Goal: Task Accomplishment & Management: Manage account settings

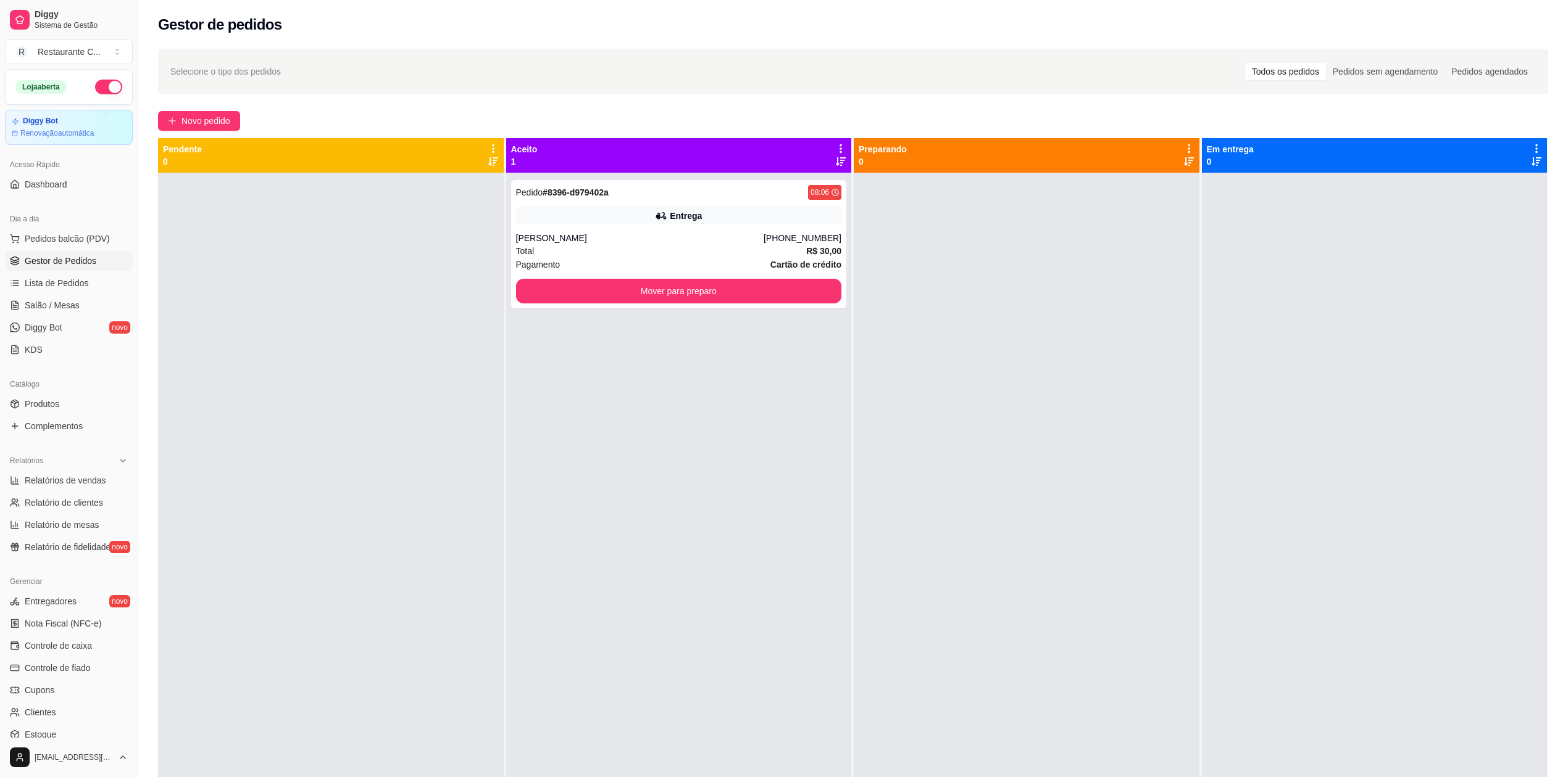
drag, startPoint x: 385, startPoint y: 237, endPoint x: 389, endPoint y: 228, distance: 9.8
click at [387, 238] on div at bounding box center [331, 561] width 346 height 777
drag, startPoint x: 391, startPoint y: 334, endPoint x: 409, endPoint y: 341, distance: 19.3
click at [397, 338] on div at bounding box center [331, 561] width 346 height 777
drag, startPoint x: 1418, startPoint y: 397, endPoint x: 1064, endPoint y: 449, distance: 357.8
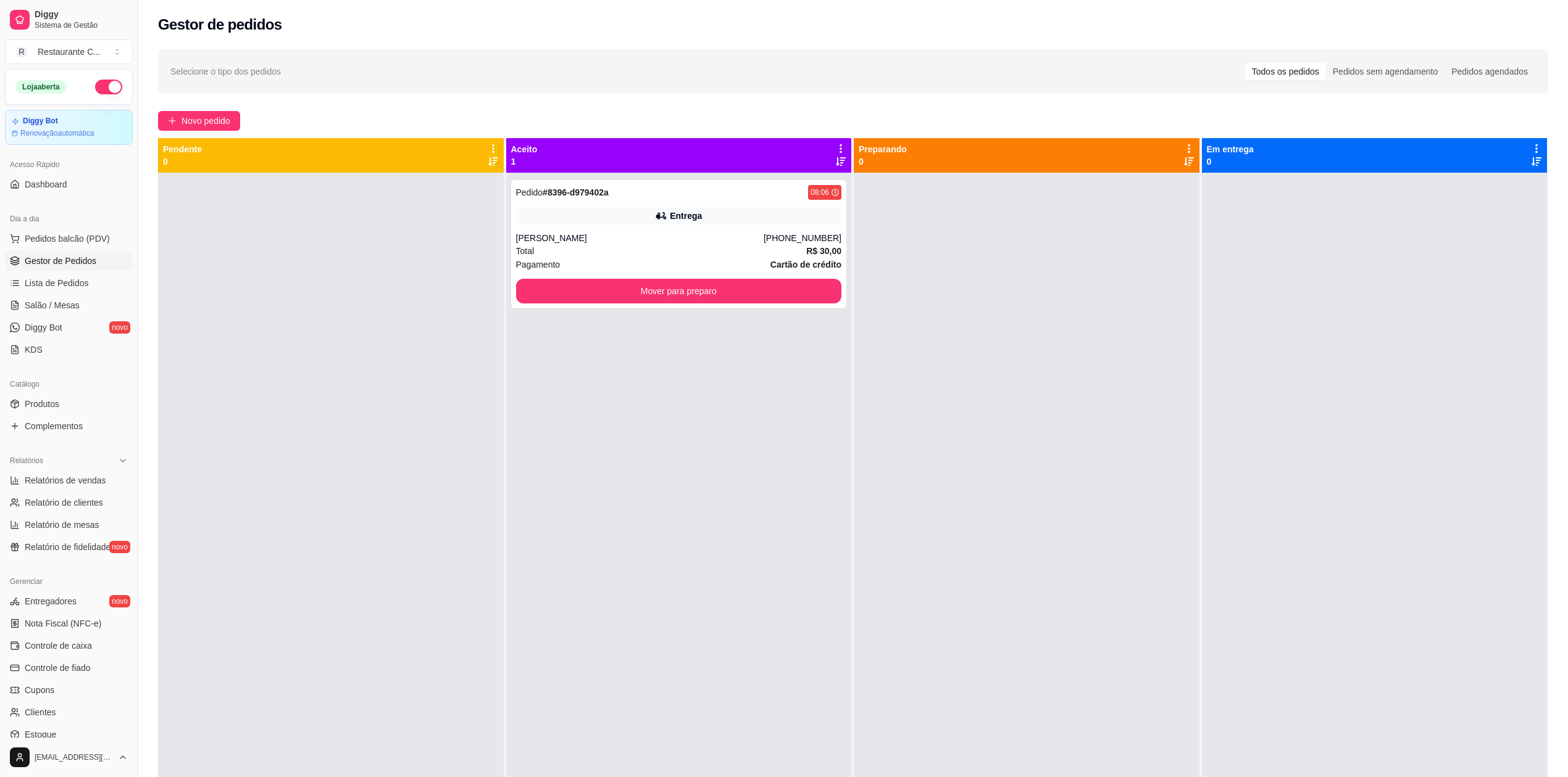
click at [1418, 397] on div at bounding box center [1375, 561] width 346 height 777
click at [936, 524] on div at bounding box center [1026, 561] width 346 height 777
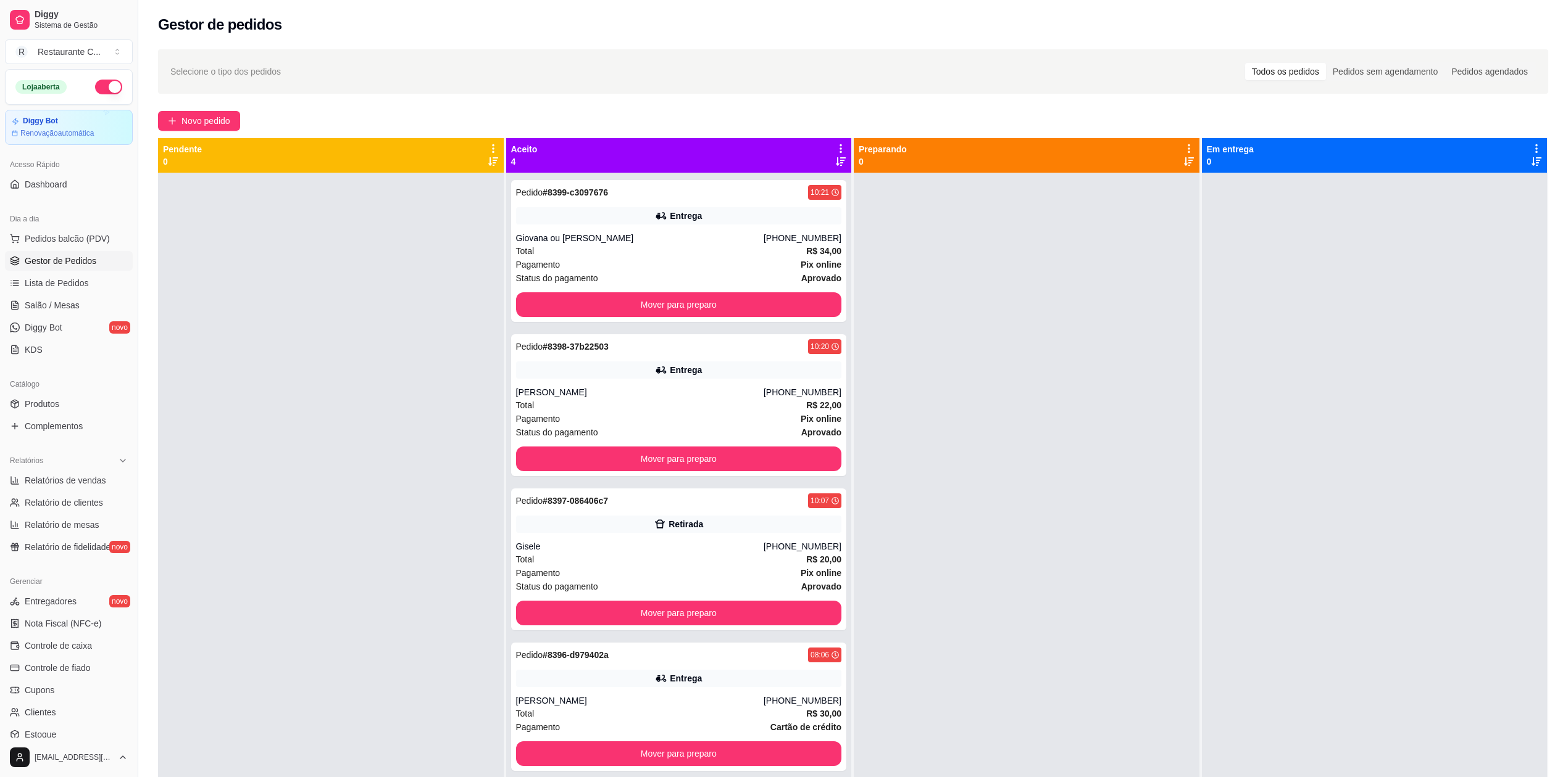
click at [1431, 380] on div at bounding box center [1375, 561] width 346 height 777
drag, startPoint x: 1422, startPoint y: 277, endPoint x: 1433, endPoint y: 295, distance: 21.1
click at [1422, 277] on div at bounding box center [1375, 561] width 346 height 777
click at [92, 259] on span "Gestor de Pedidos" at bounding box center [60, 261] width 72 height 12
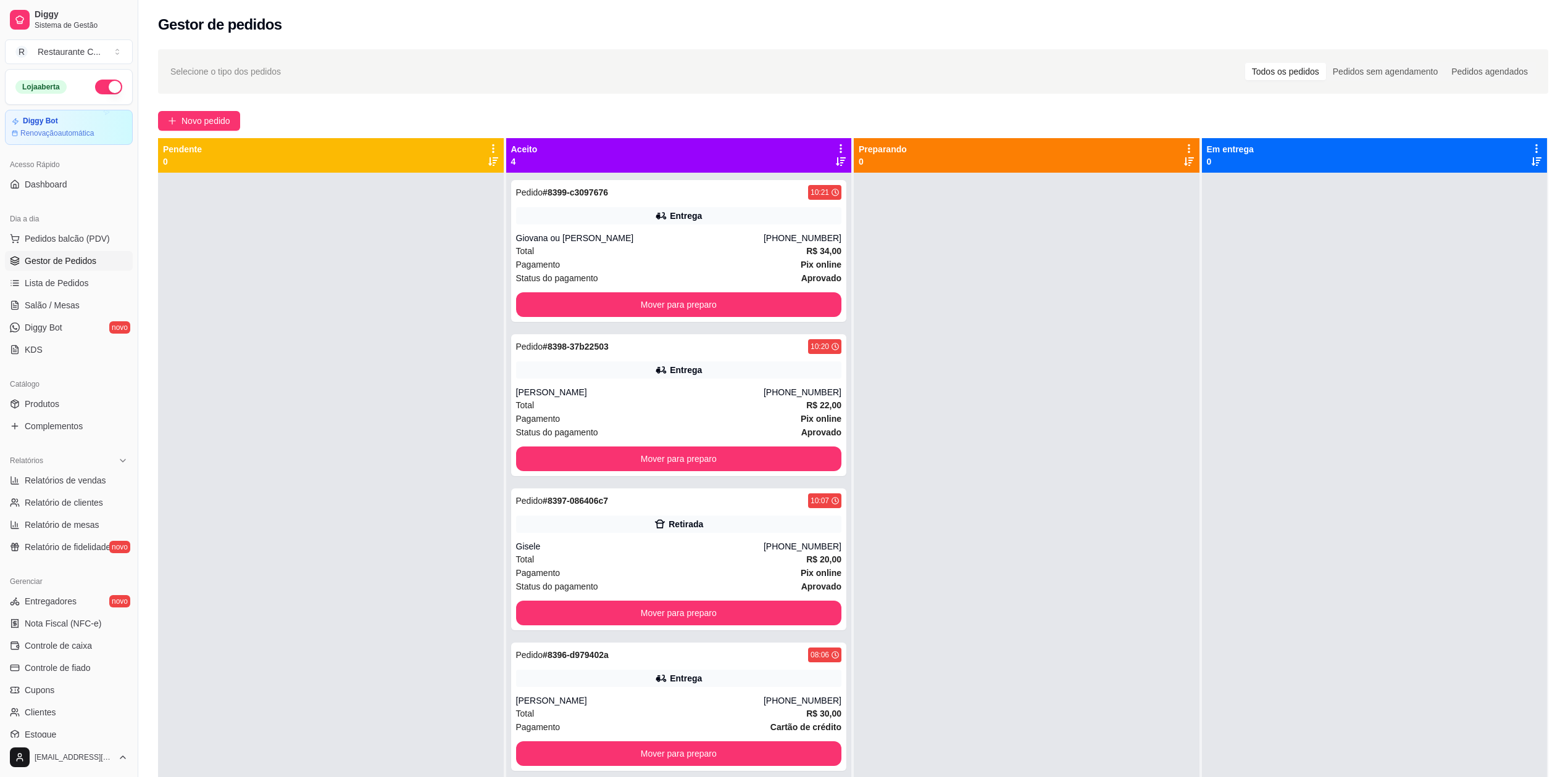
click at [990, 292] on div at bounding box center [1026, 561] width 346 height 777
click at [53, 266] on span "Gestor de Pedidos" at bounding box center [60, 261] width 72 height 12
click at [77, 265] on span "Gestor de Pedidos" at bounding box center [60, 261] width 72 height 12
click at [72, 262] on span "Gestor de Pedidos" at bounding box center [60, 261] width 72 height 12
click at [74, 258] on span "Gestor de Pedidos" at bounding box center [60, 261] width 72 height 12
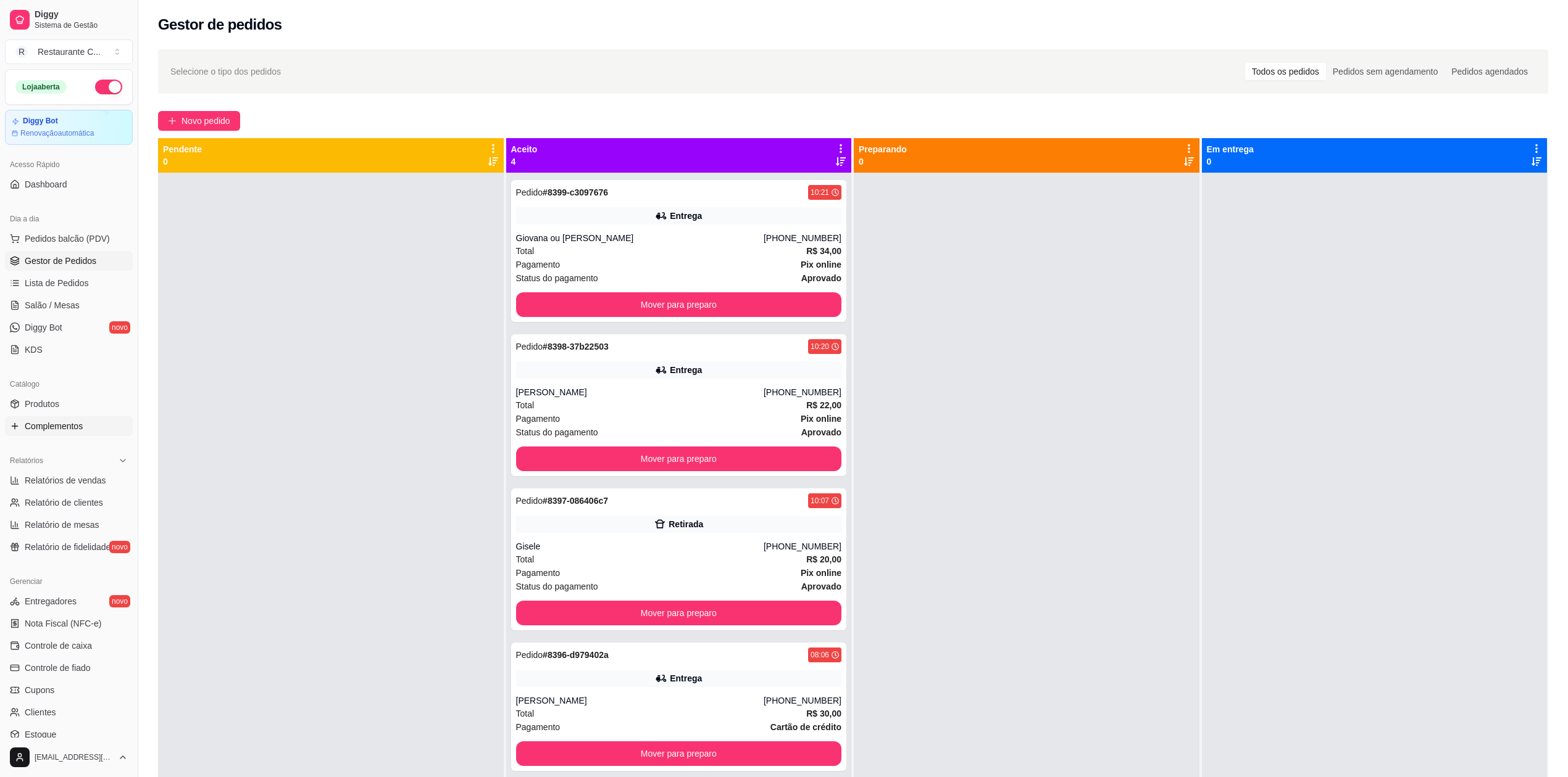
click at [68, 427] on span "Complementos" at bounding box center [53, 426] width 58 height 12
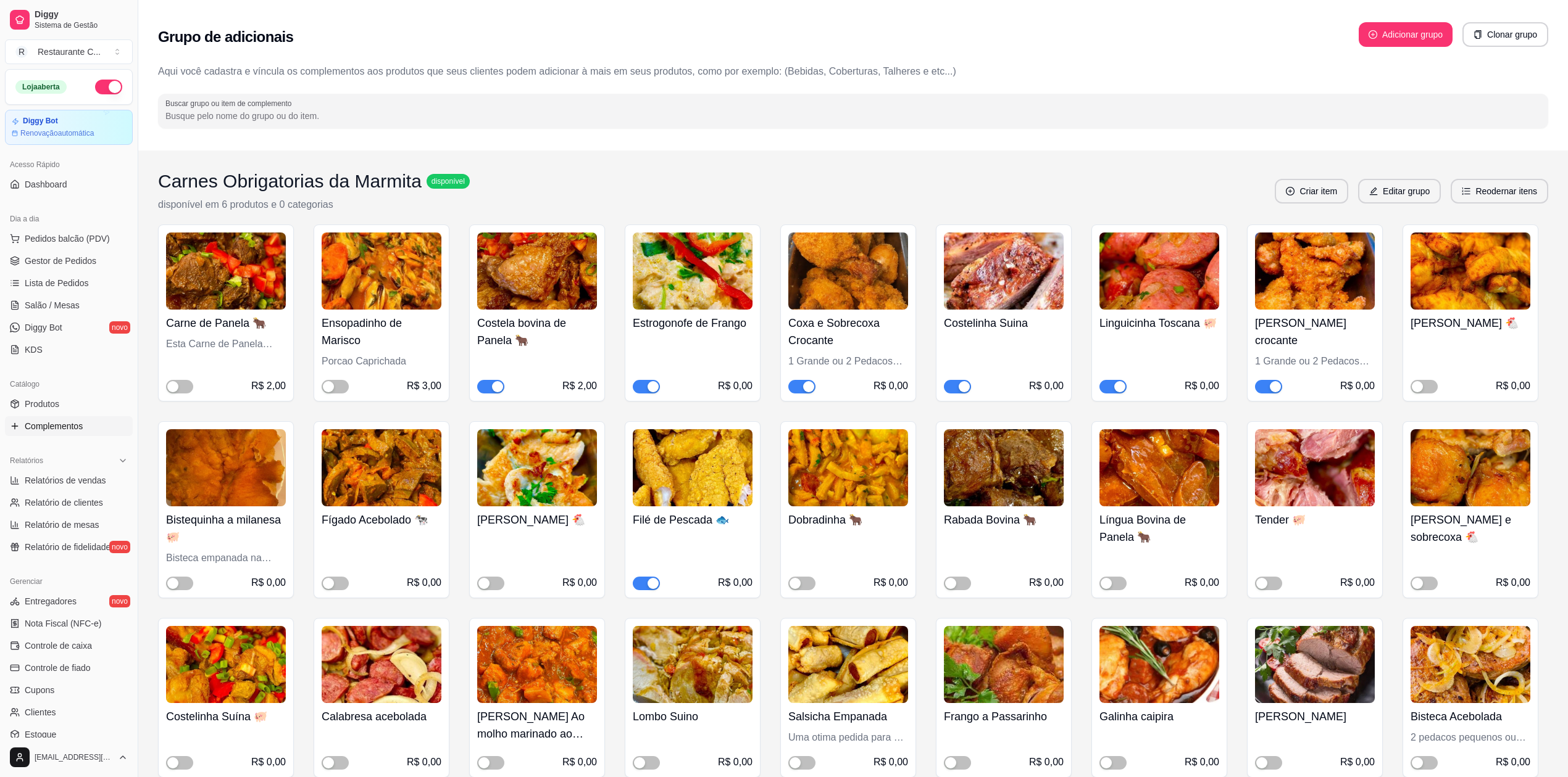
click at [644, 388] on span "button" at bounding box center [646, 387] width 27 height 14
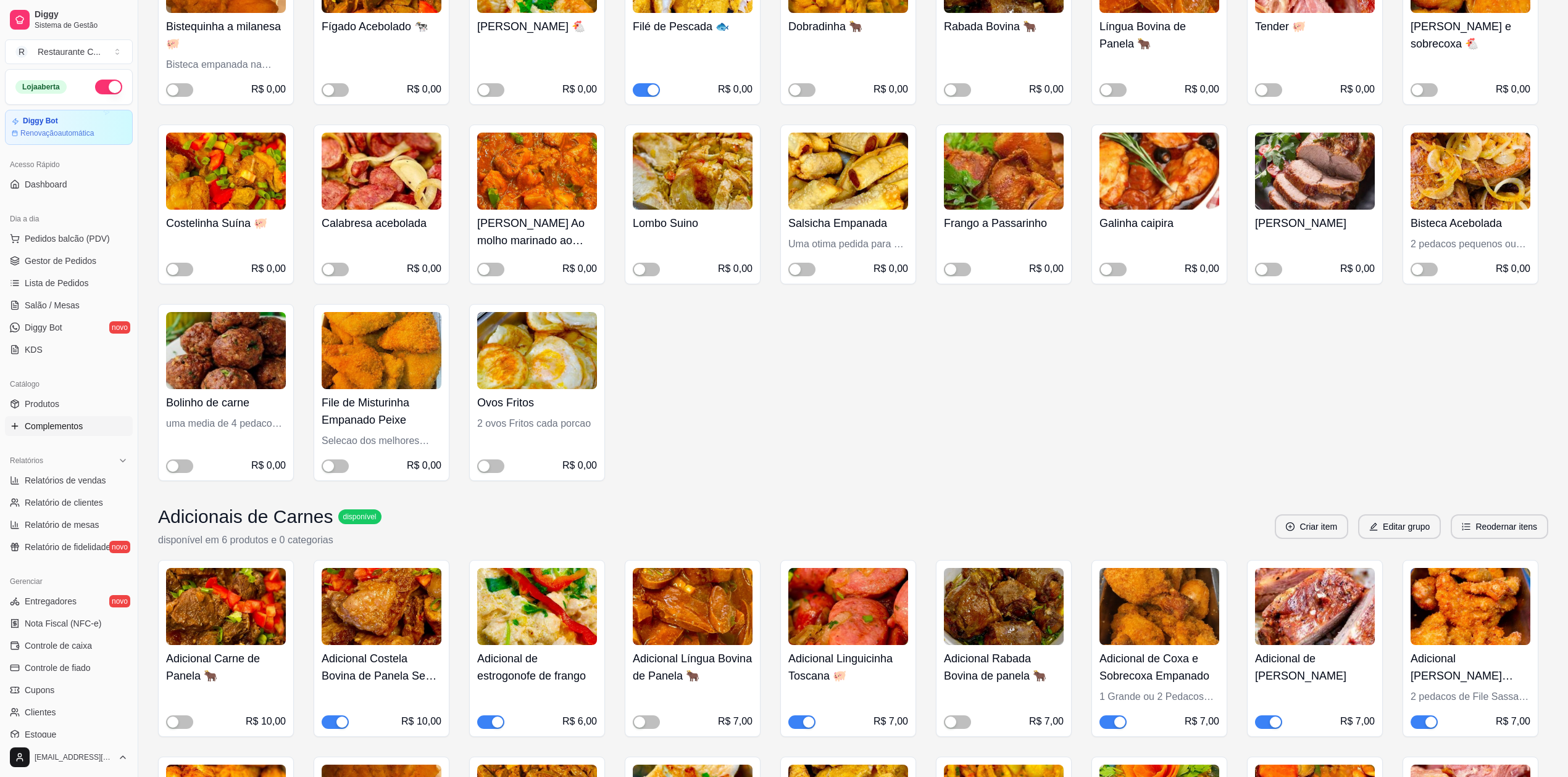
scroll to position [904, 0]
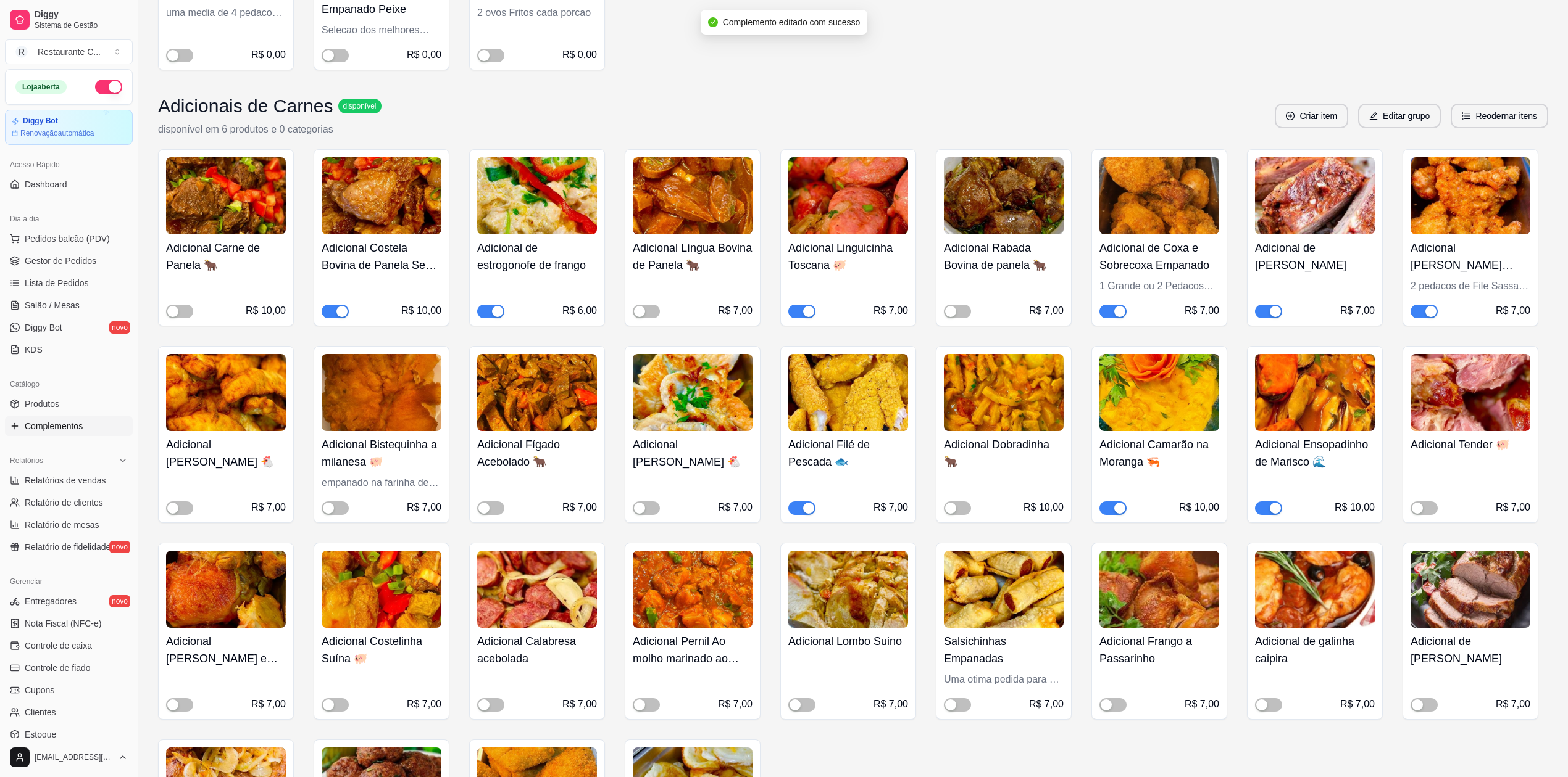
click at [490, 314] on button "button" at bounding box center [491, 311] width 27 height 14
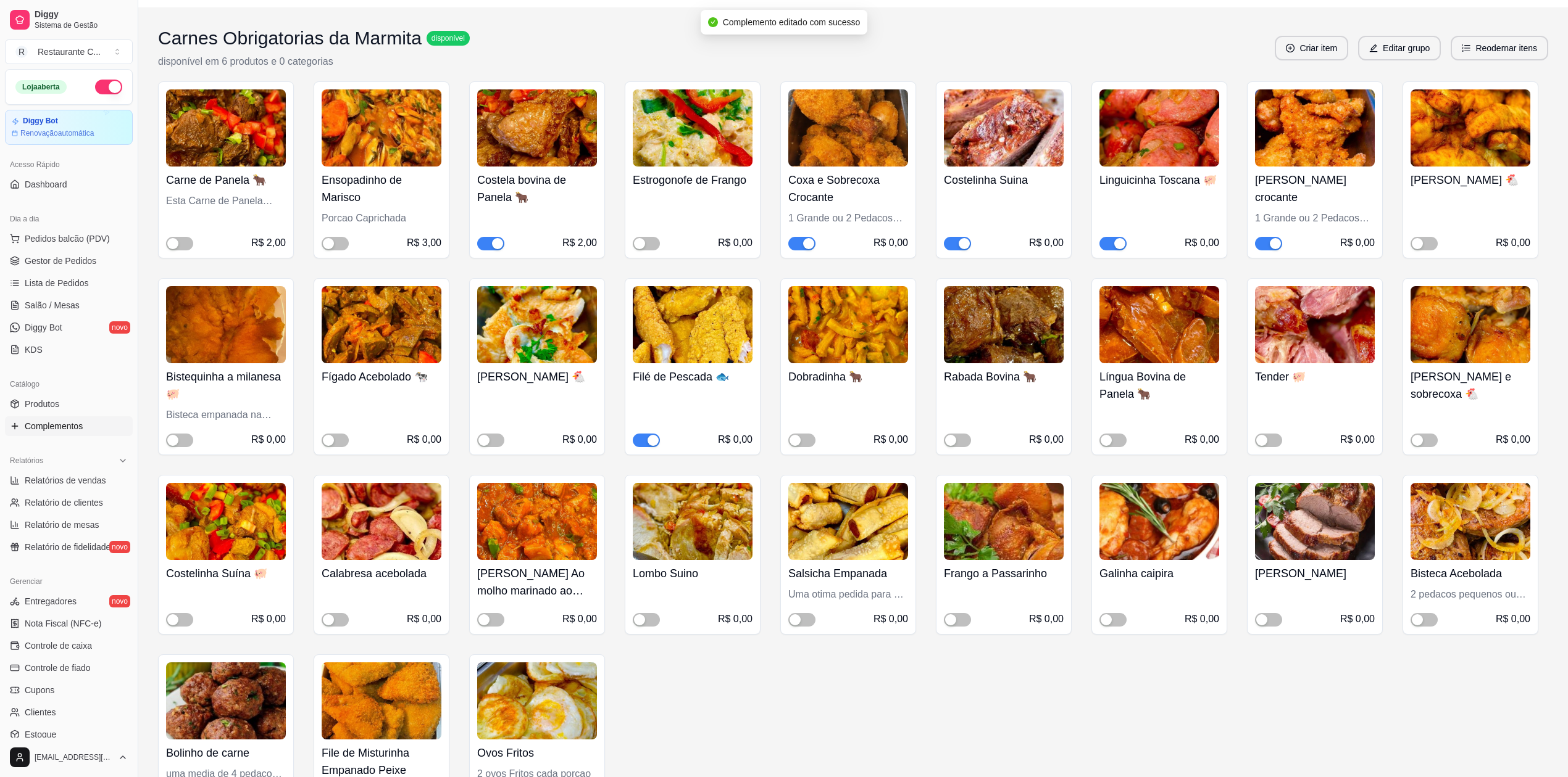
scroll to position [0, 0]
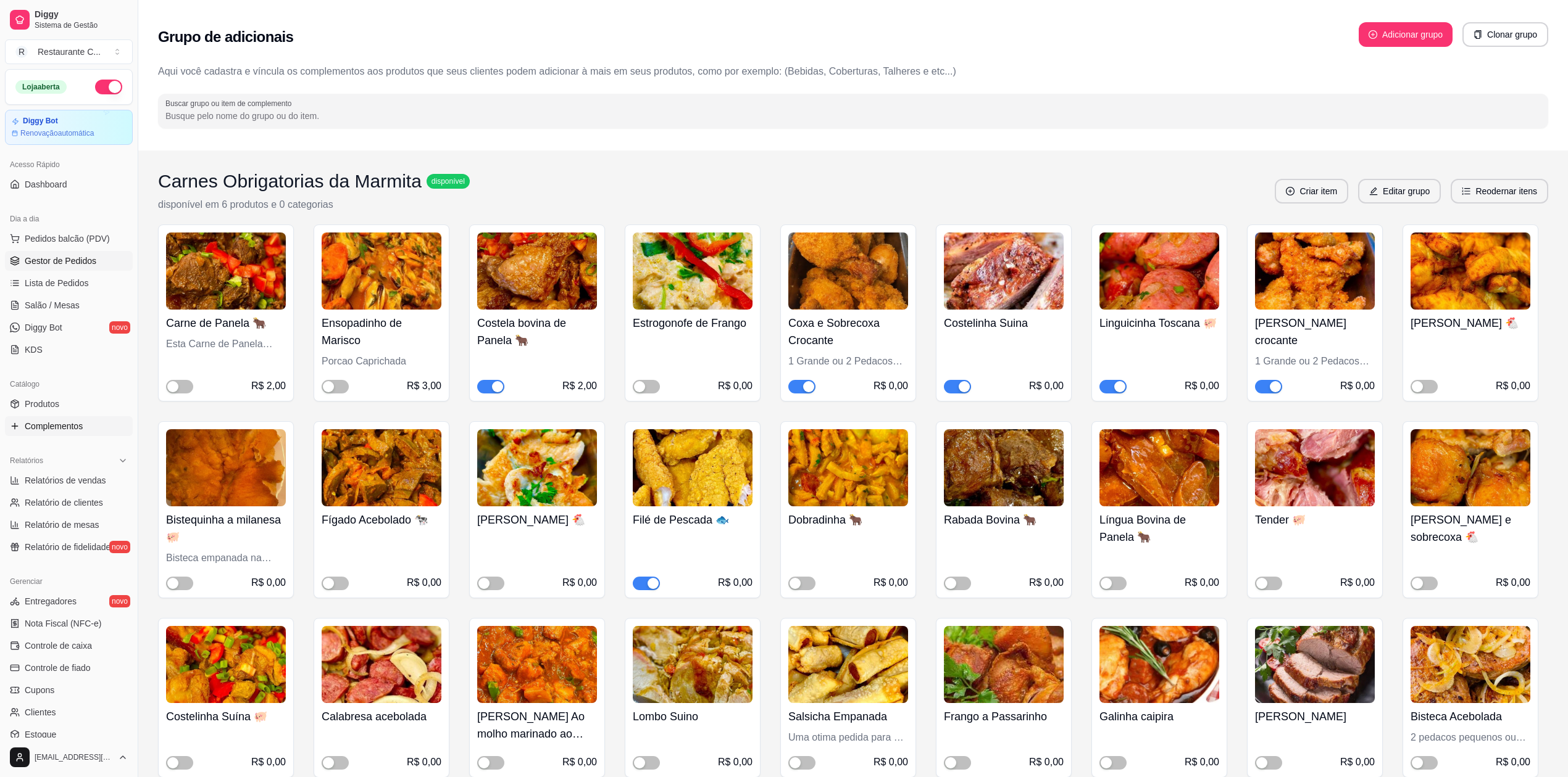
click at [44, 259] on span "Gestor de Pedidos" at bounding box center [60, 261] width 72 height 12
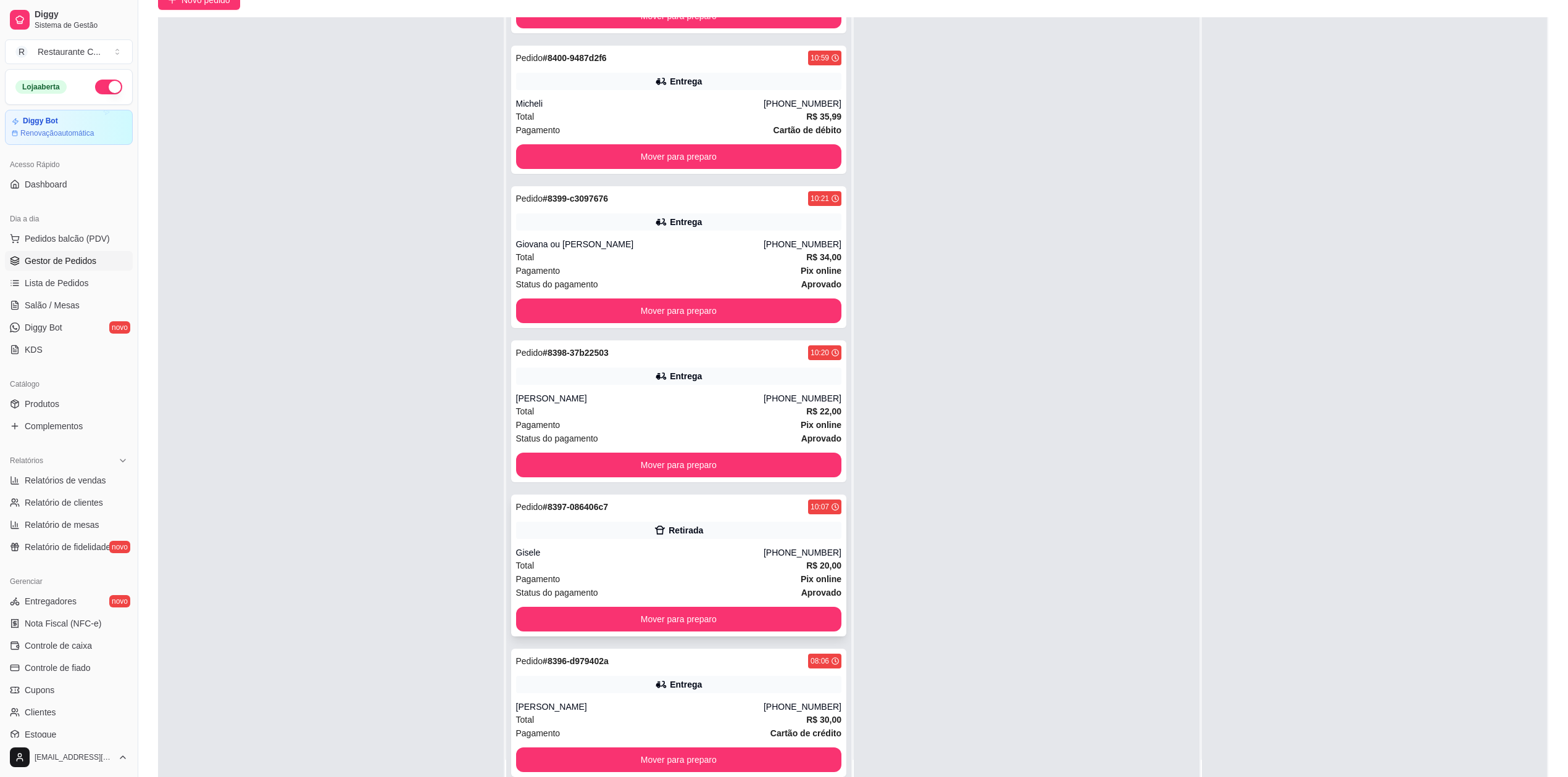
scroll to position [188, 0]
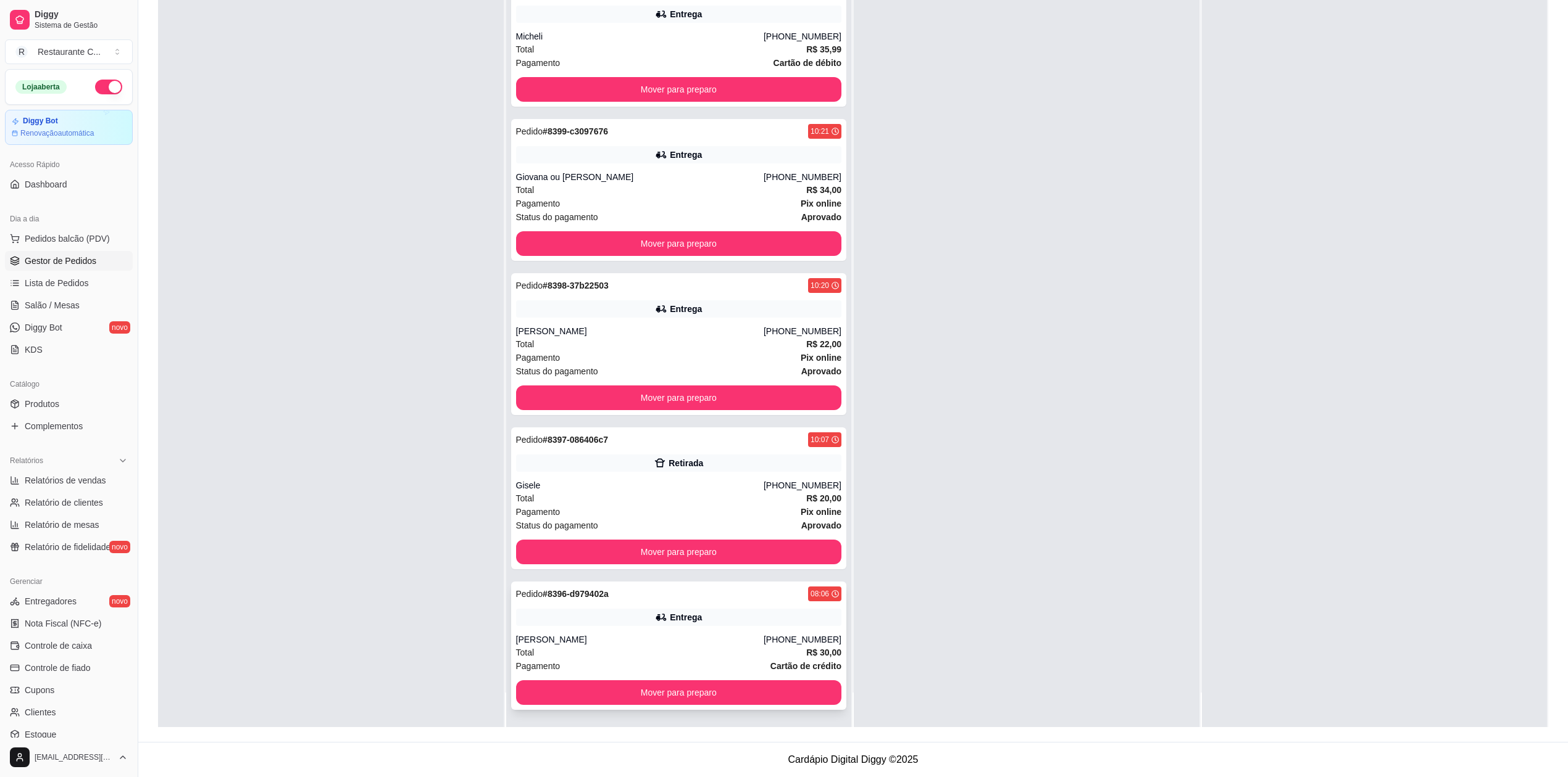
click at [629, 630] on div "Pedido # 8396-d979402a 08:06 Entrega [PERSON_NAME] [PHONE_NUMBER] Total R$ 30,0…" at bounding box center [679, 645] width 336 height 128
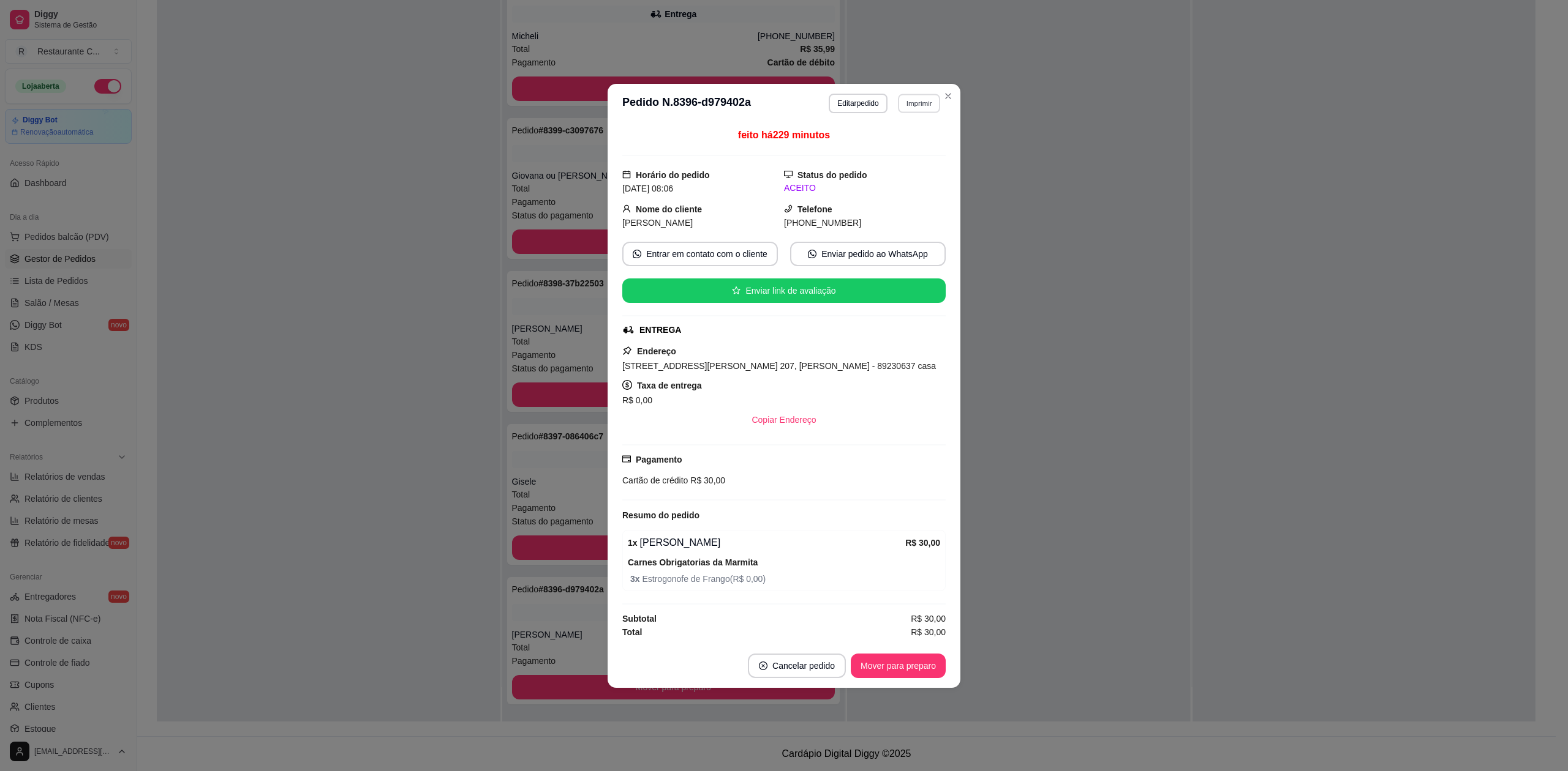
click at [914, 99] on button "Imprimir" at bounding box center [919, 102] width 43 height 19
click at [897, 141] on button "Delivery" at bounding box center [898, 143] width 89 height 19
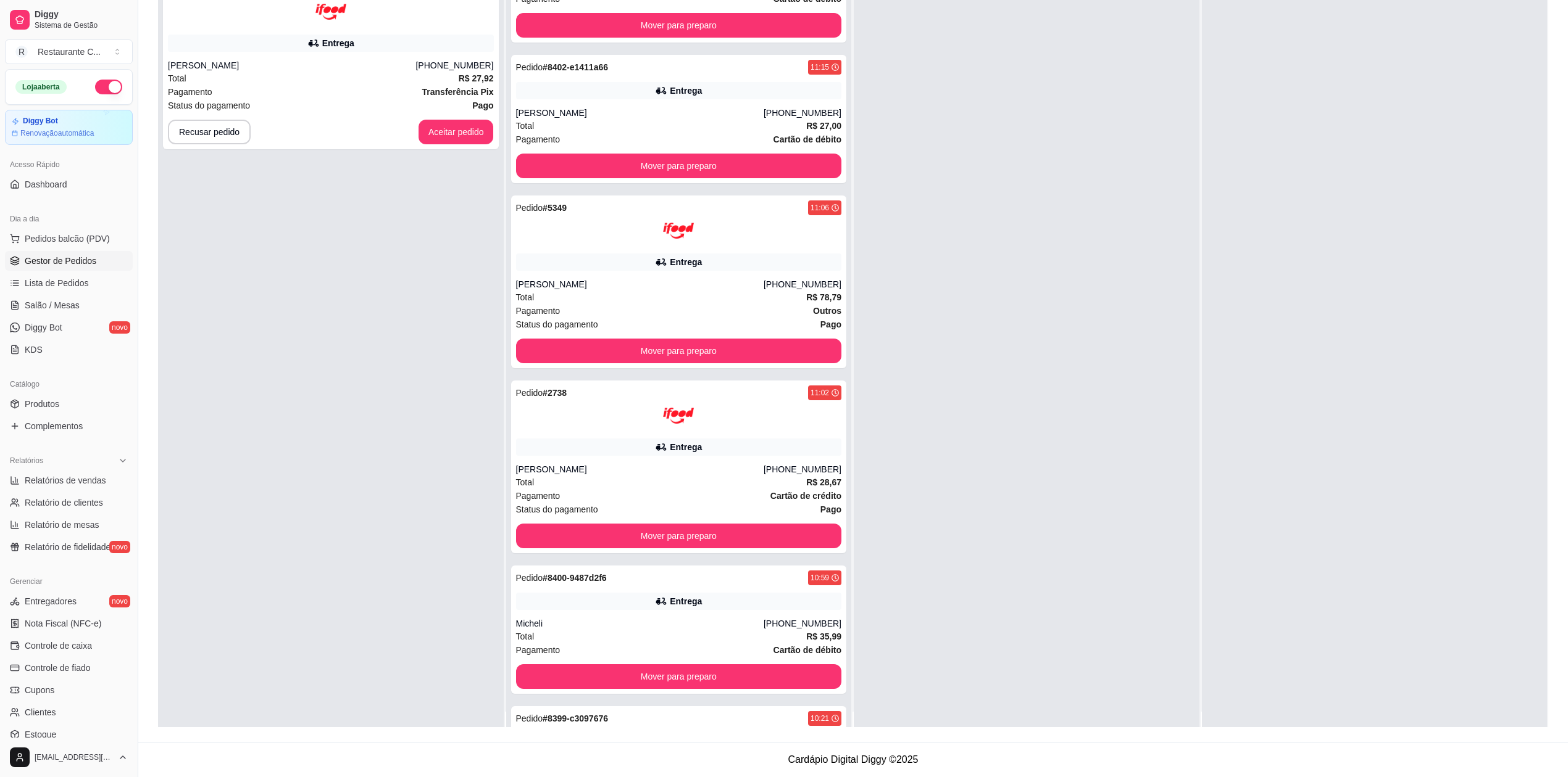
scroll to position [0, 0]
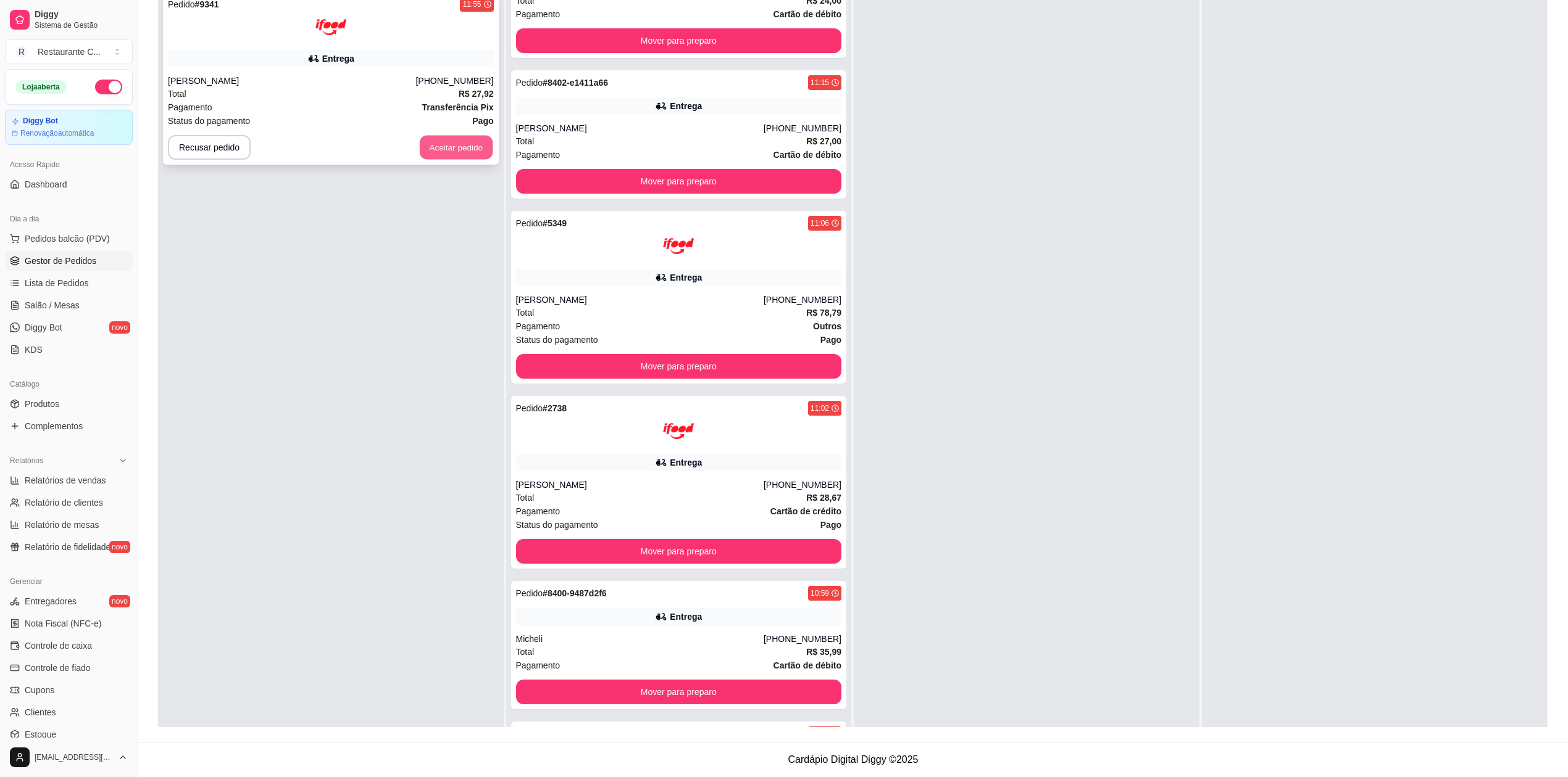
click at [425, 146] on button "Aceitar pedido" at bounding box center [456, 147] width 73 height 24
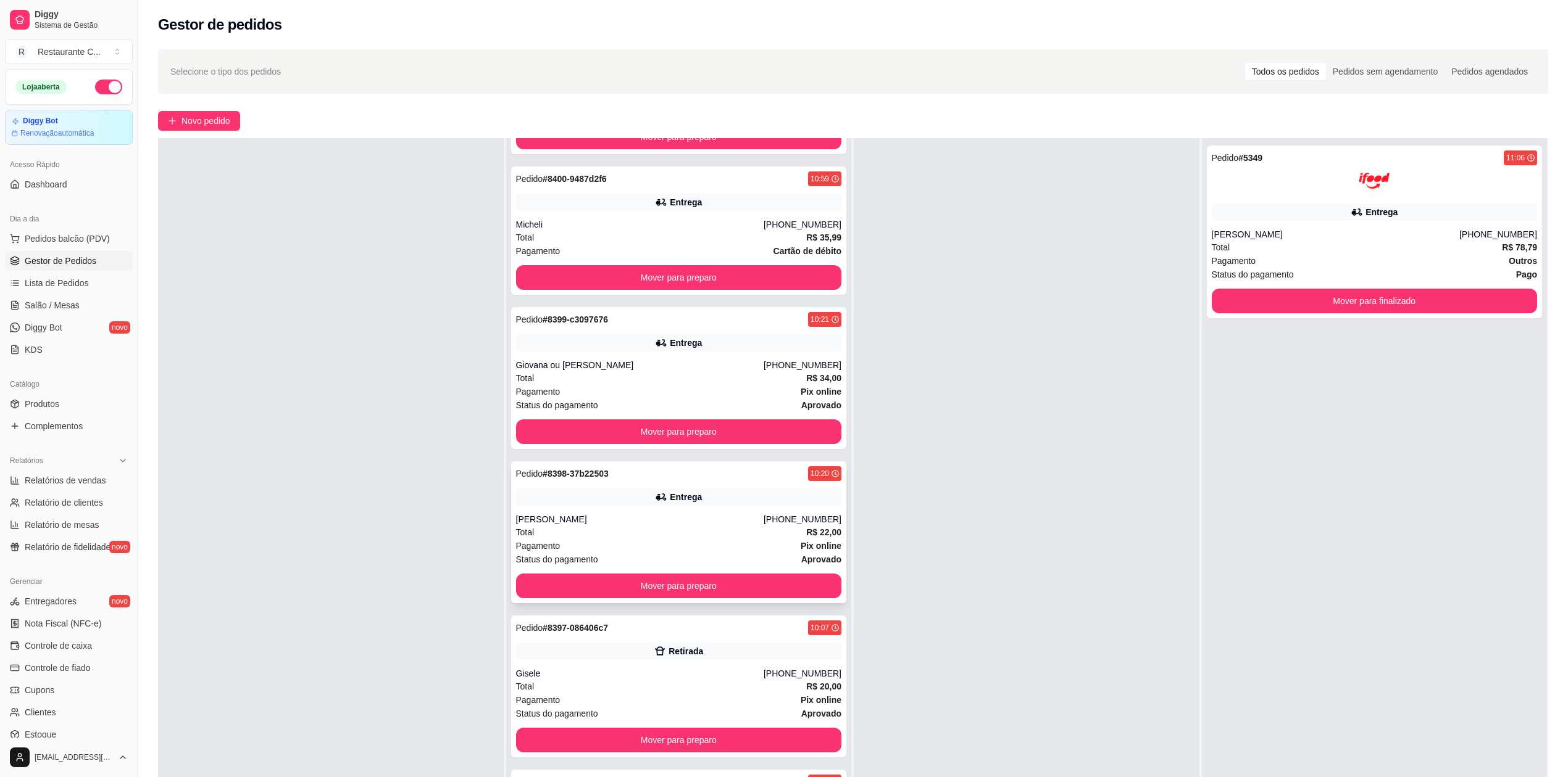
scroll to position [188, 0]
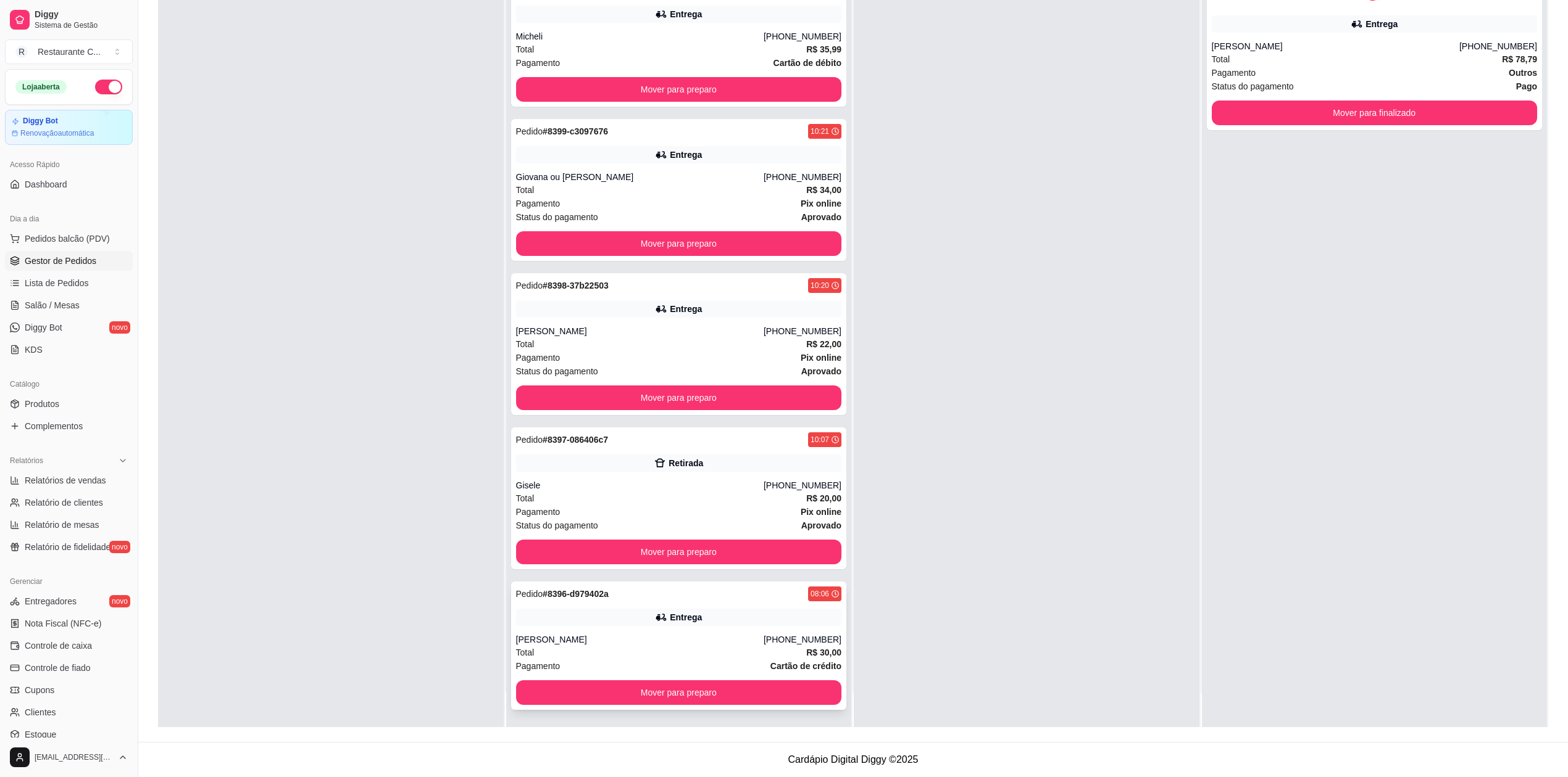
click at [594, 633] on div "[PERSON_NAME]" at bounding box center [640, 639] width 248 height 12
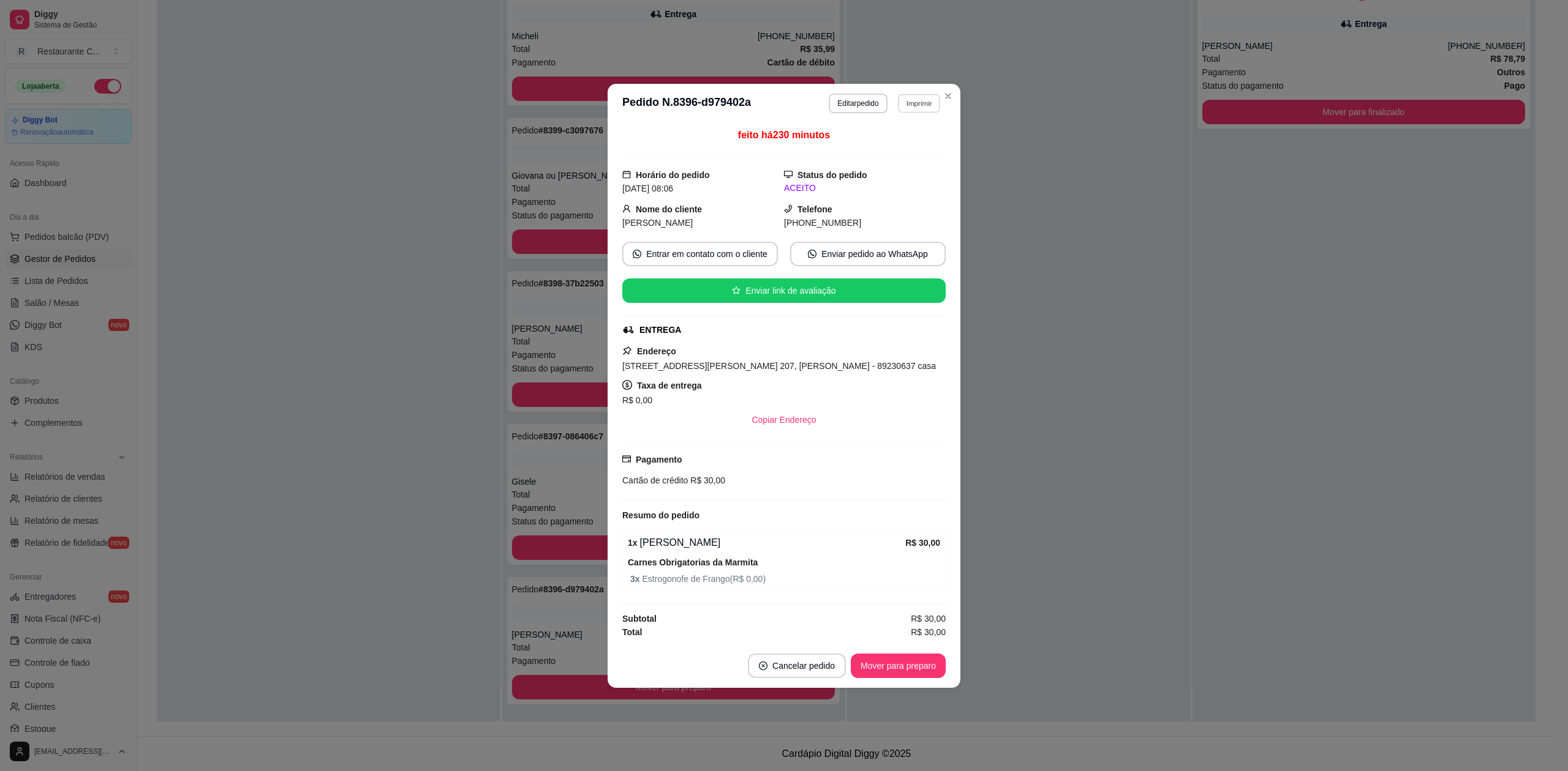
click at [924, 95] on button "Imprimir" at bounding box center [919, 102] width 43 height 19
click at [895, 136] on button "Delivery" at bounding box center [897, 142] width 86 height 19
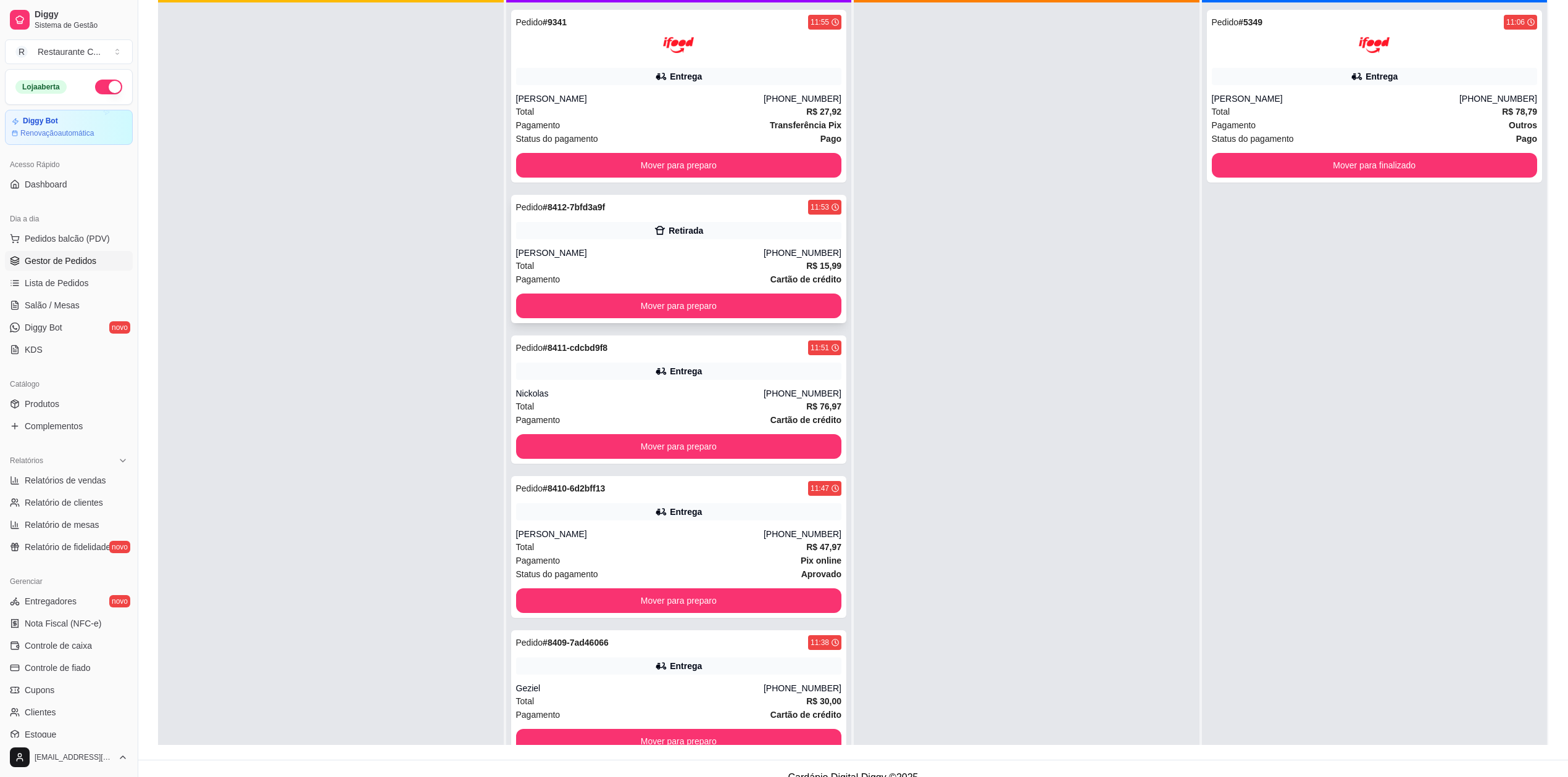
scroll to position [0, 0]
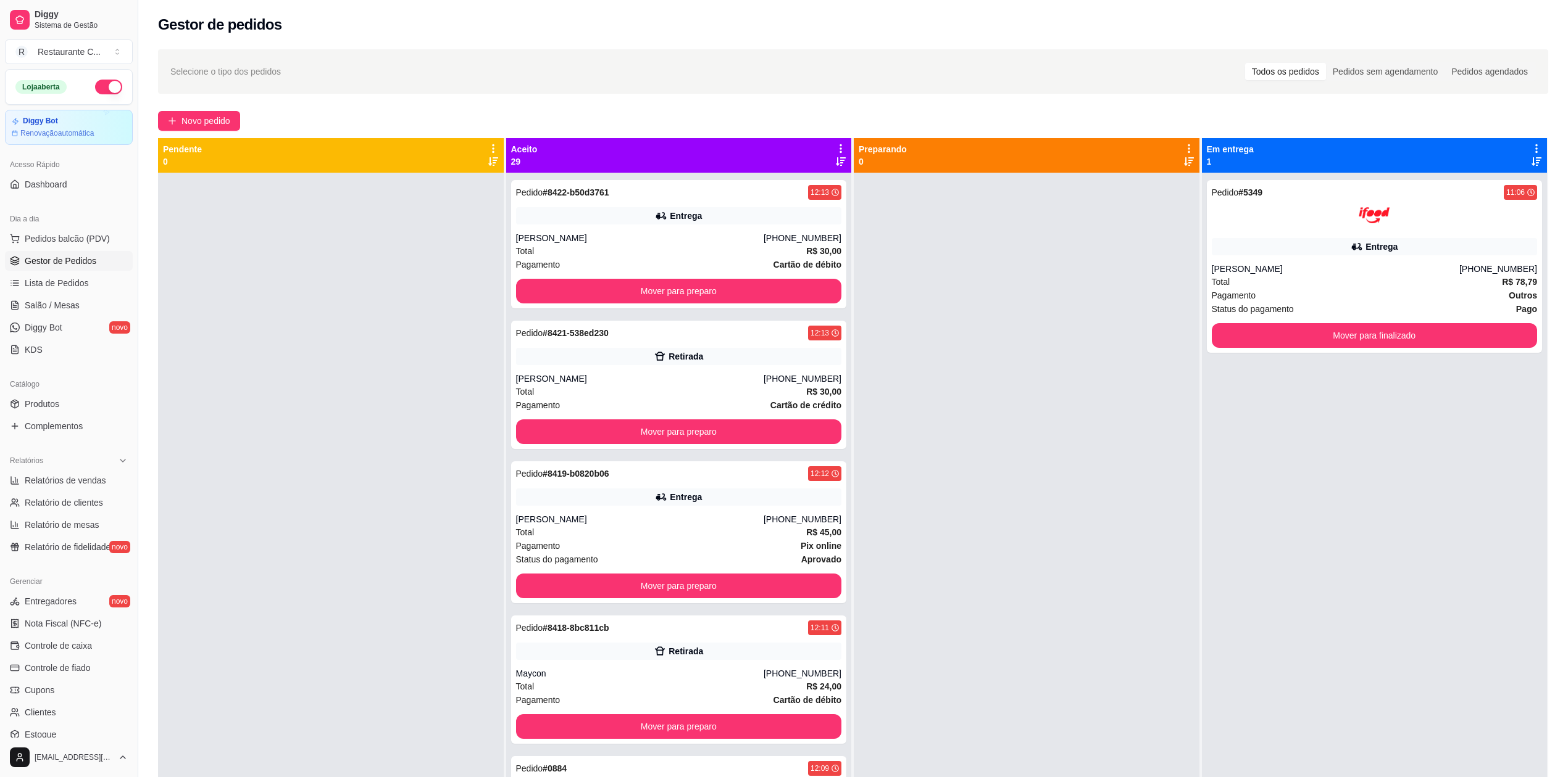
click at [67, 270] on link "Gestor de Pedidos" at bounding box center [69, 261] width 128 height 19
click at [67, 264] on span "Gestor de Pedidos" at bounding box center [60, 261] width 72 height 12
click at [63, 428] on span "Complementos" at bounding box center [53, 426] width 58 height 12
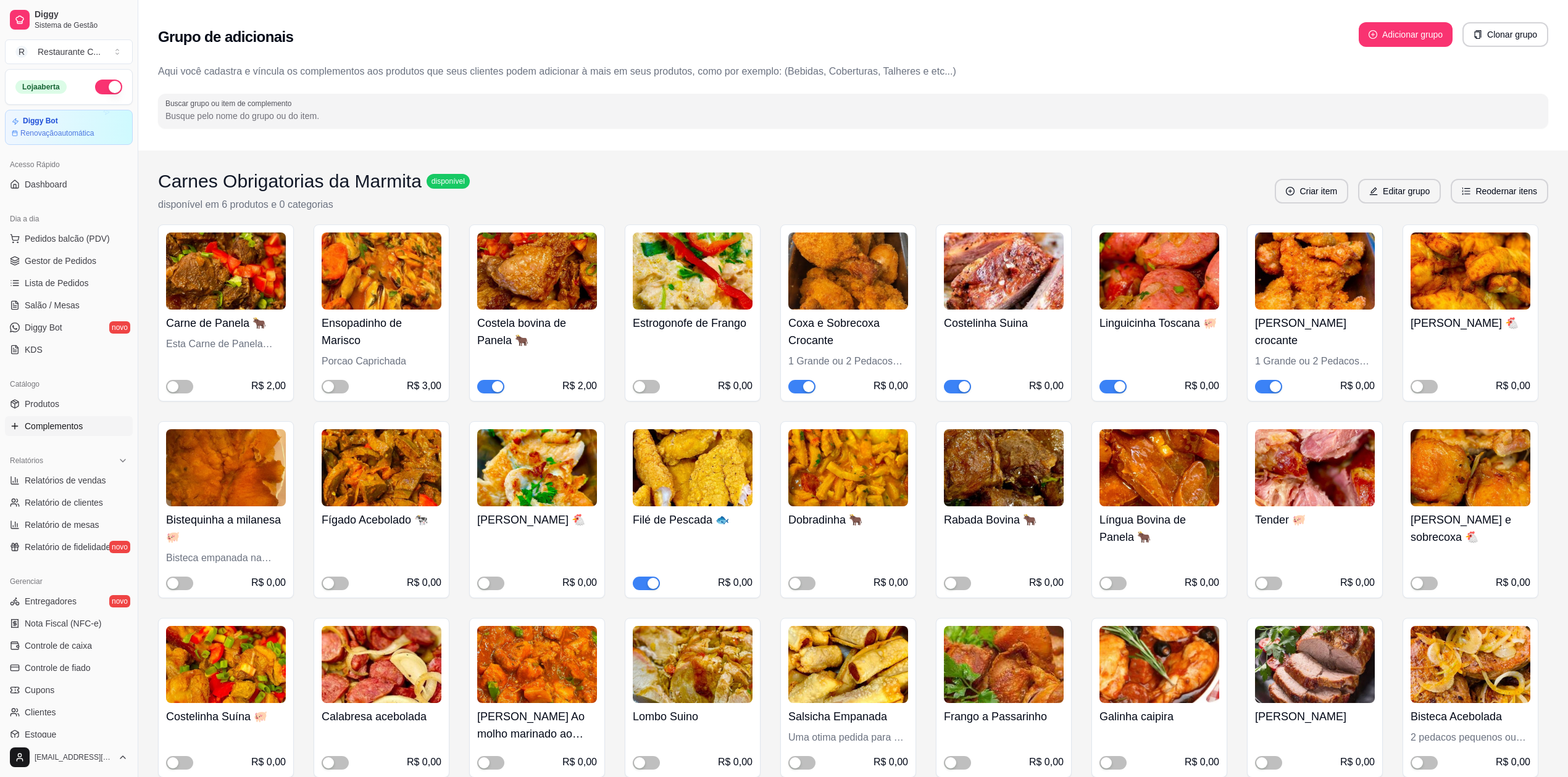
click at [958, 383] on button "button" at bounding box center [958, 387] width 27 height 14
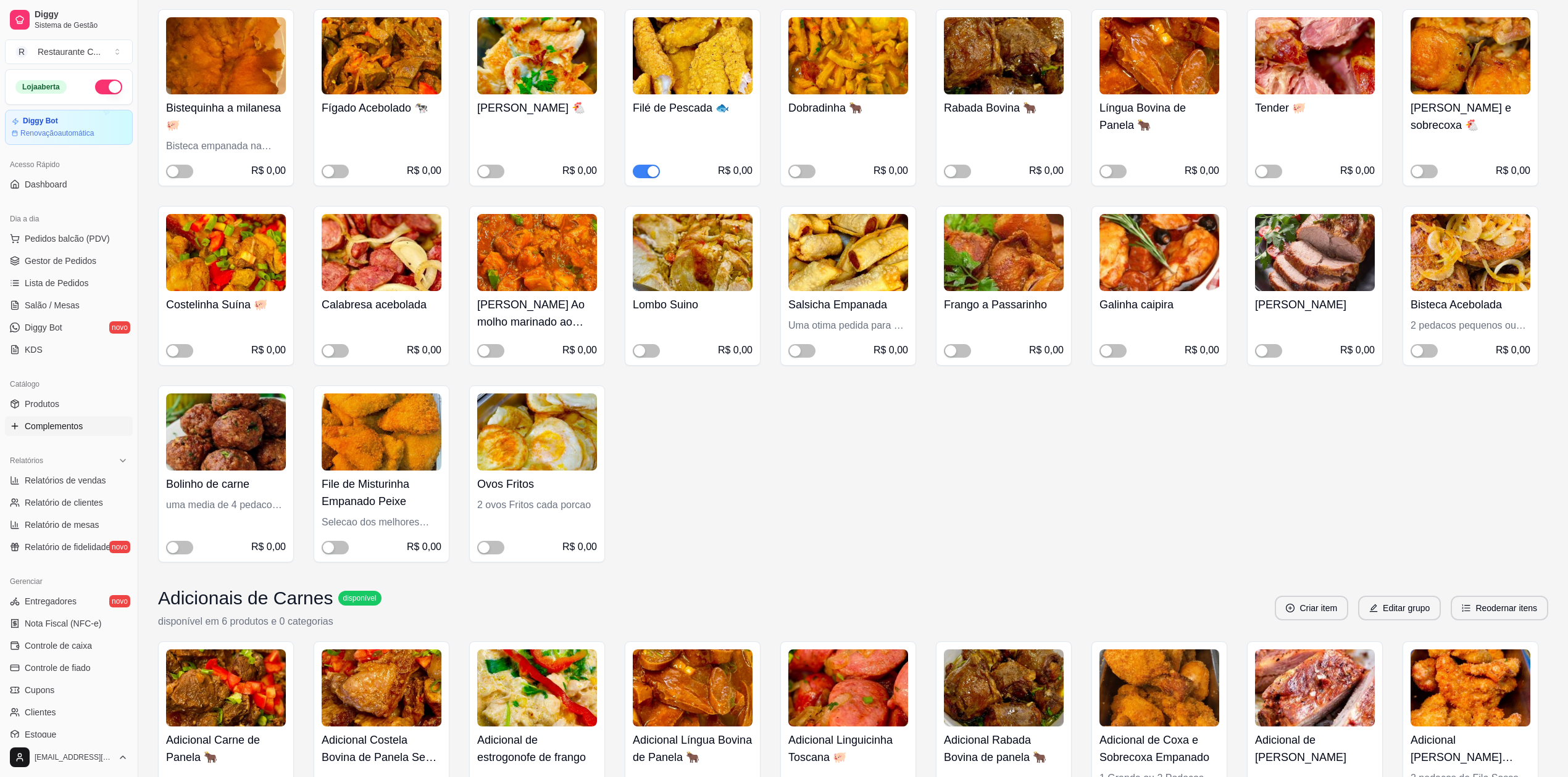
scroll to position [904, 0]
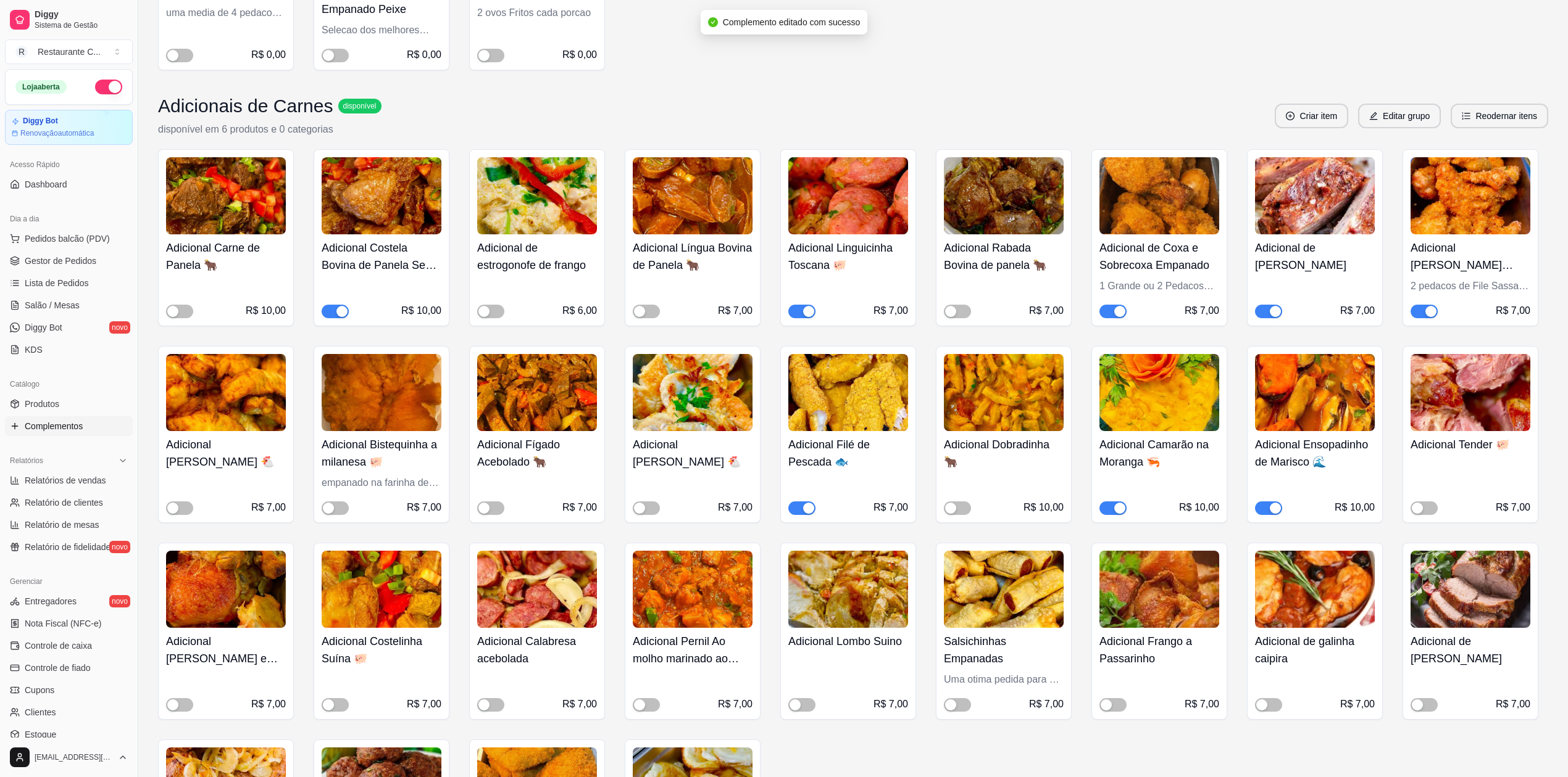
click at [1272, 307] on div "button" at bounding box center [1275, 311] width 11 height 11
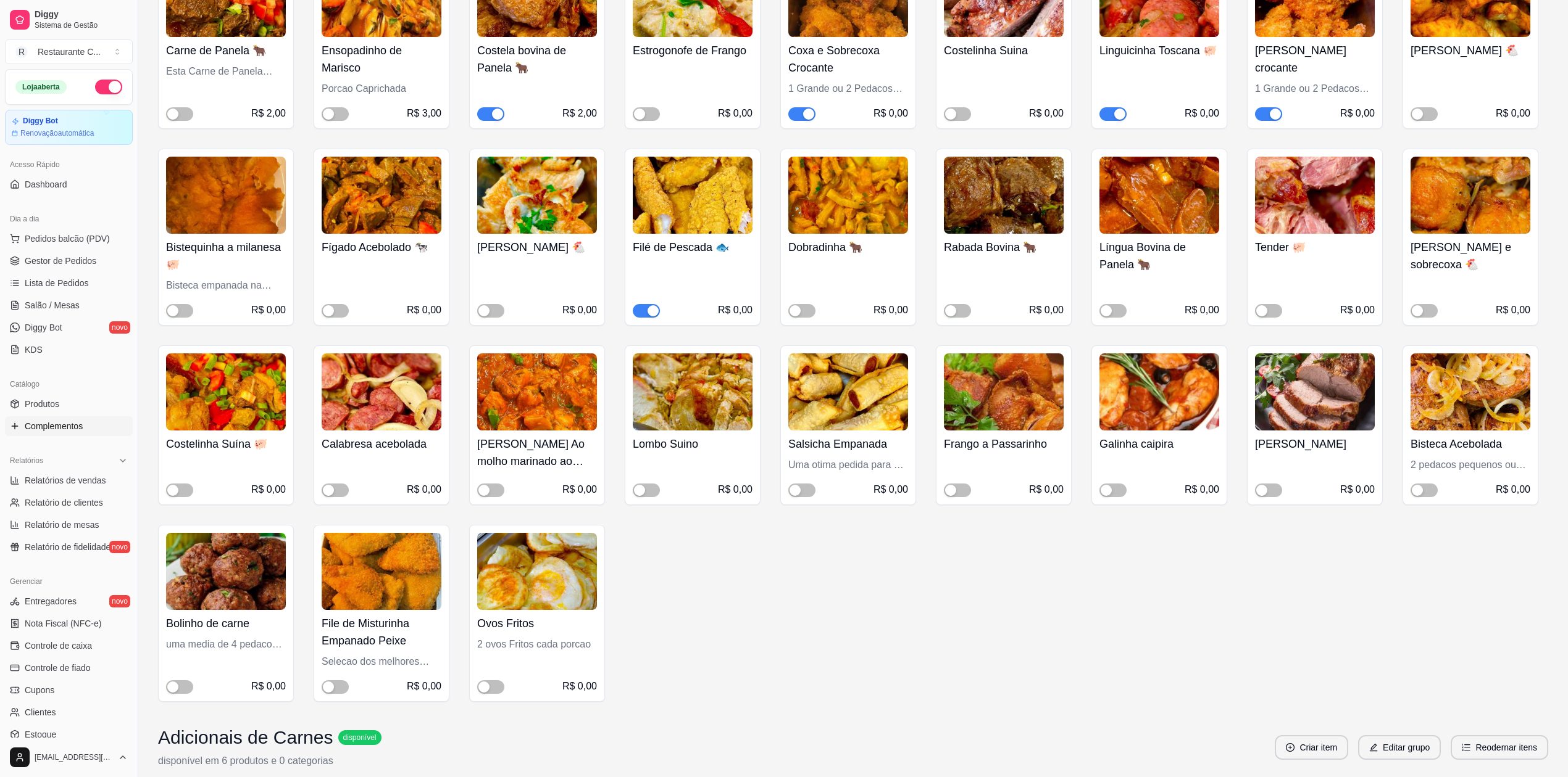
scroll to position [0, 0]
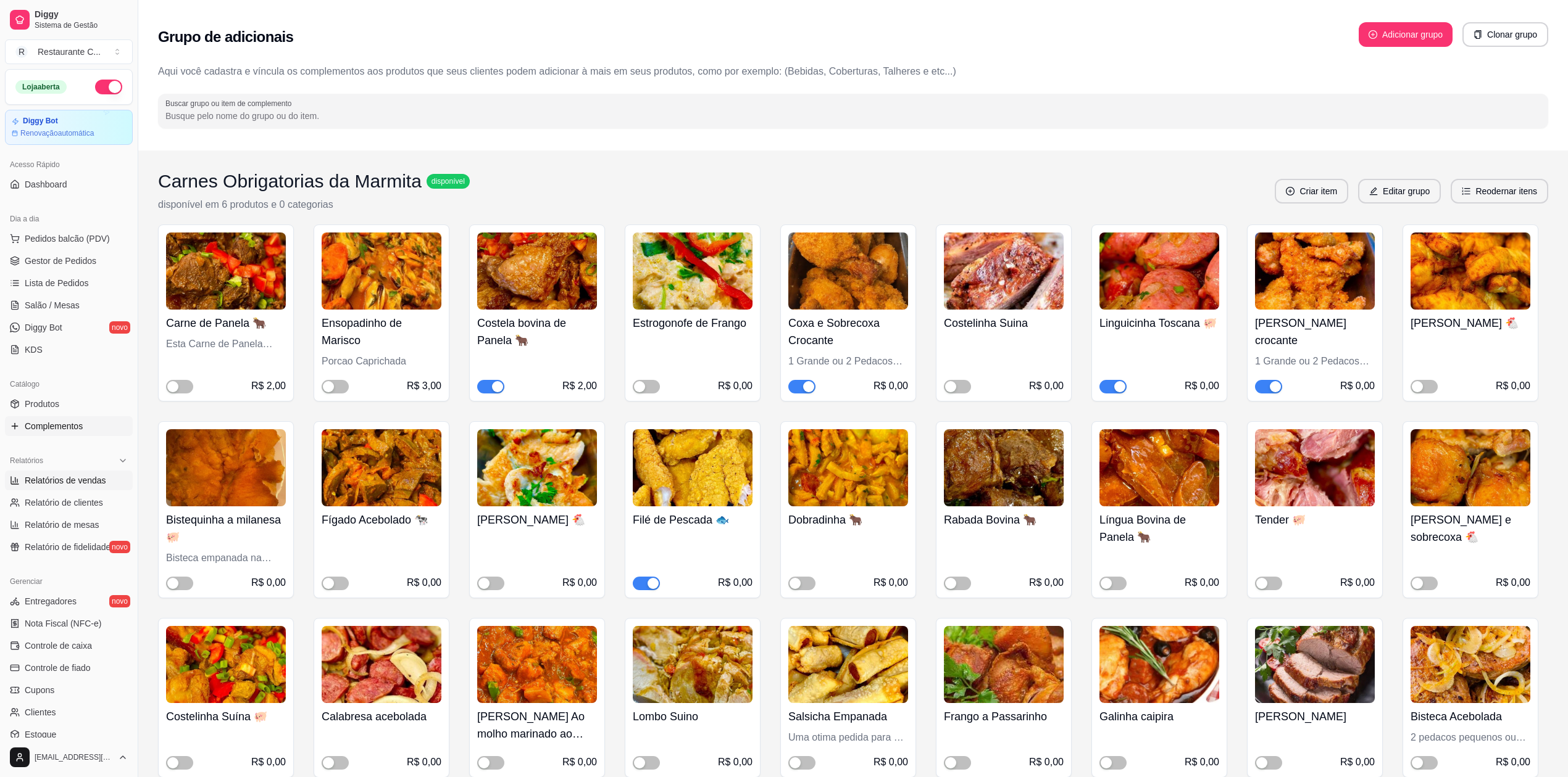
click at [83, 482] on span "Relatórios de vendas" at bounding box center [65, 480] width 81 height 12
select select "ALL"
select select "0"
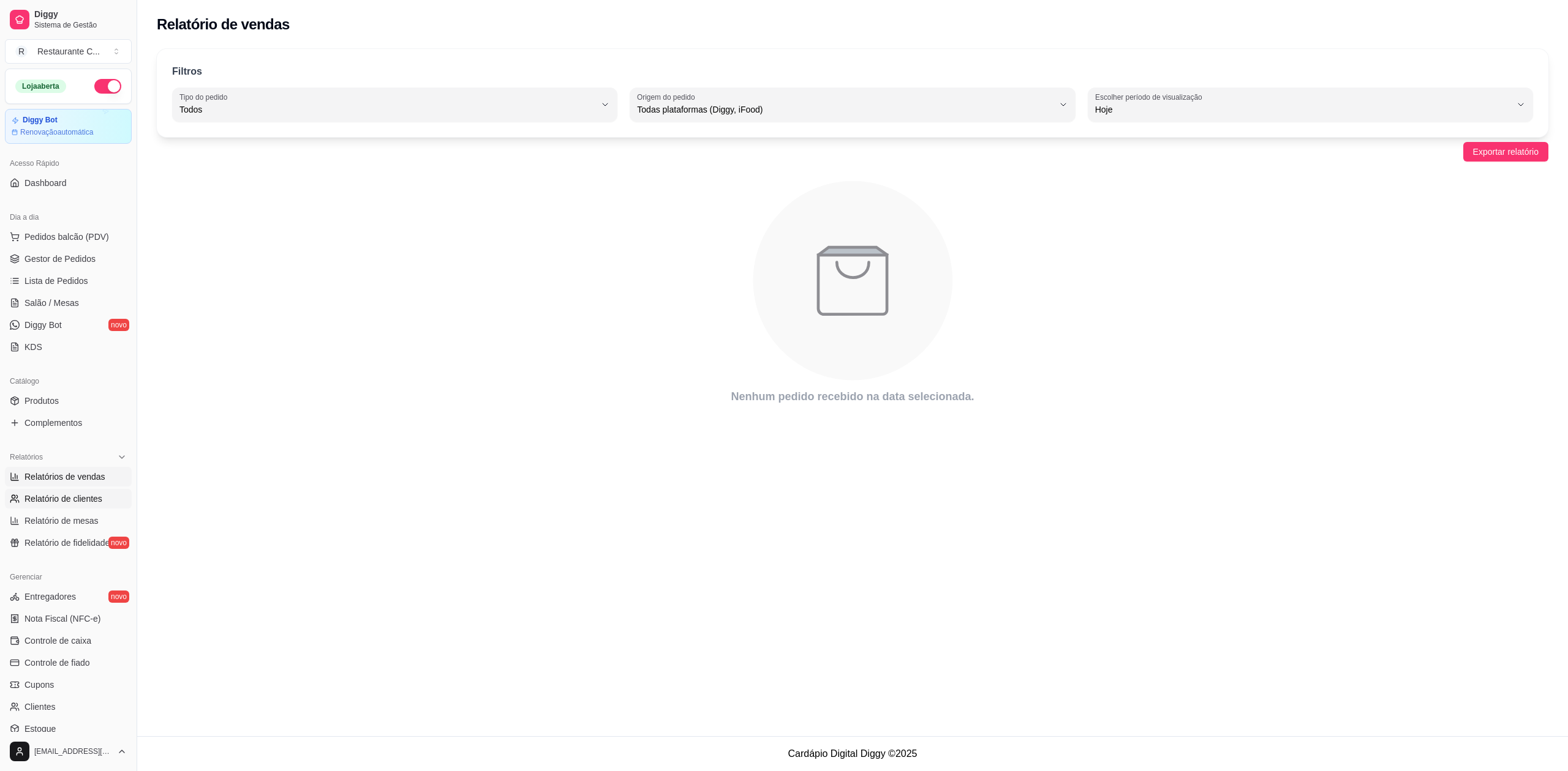
click at [76, 505] on link "Relatório de clientes" at bounding box center [68, 499] width 127 height 19
select select "30"
select select "HIGHEST_TOTAL_SPENT_WITH_ORDERS"
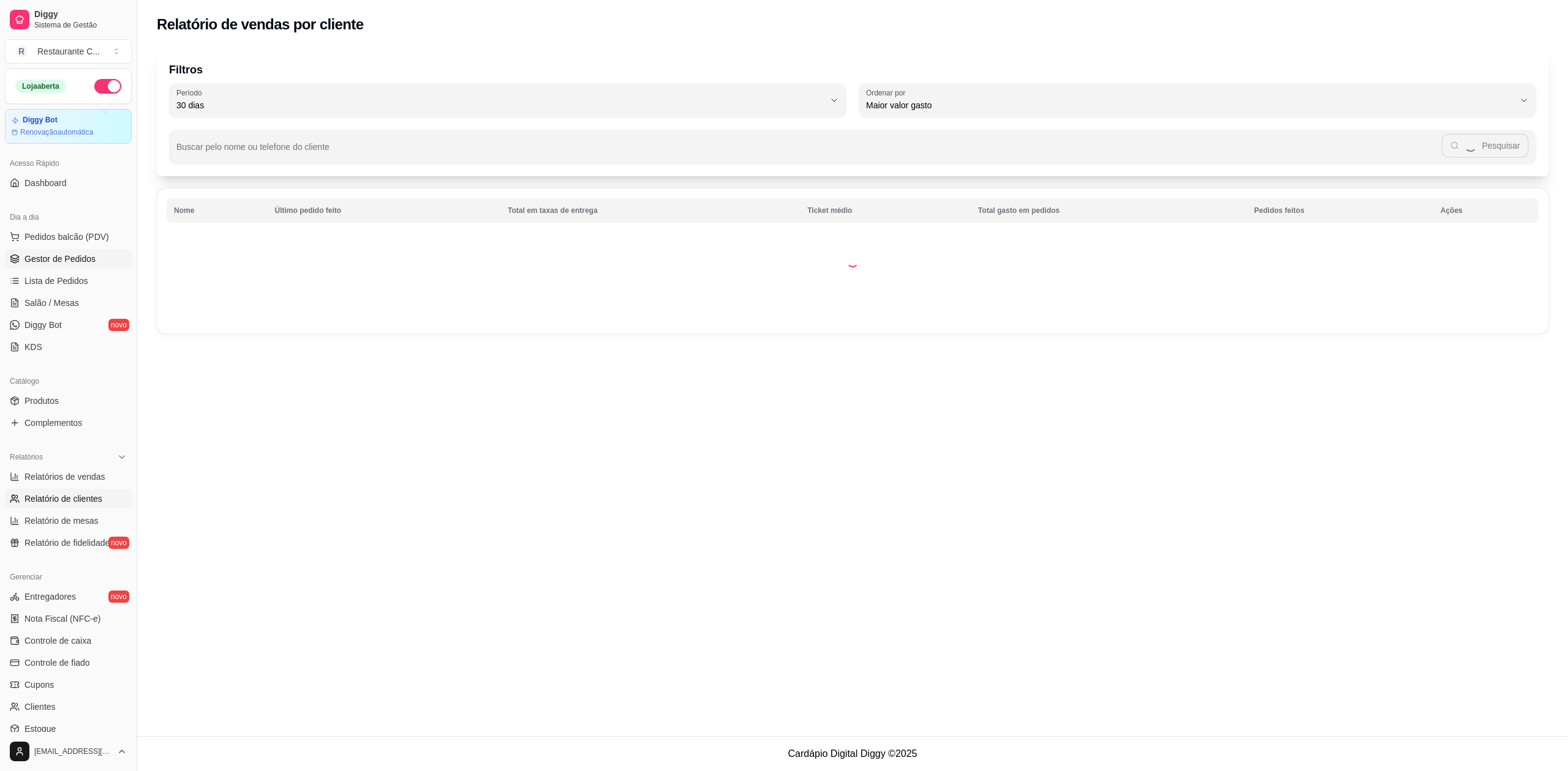
click at [47, 250] on link "Gestor de Pedidos" at bounding box center [68, 259] width 127 height 19
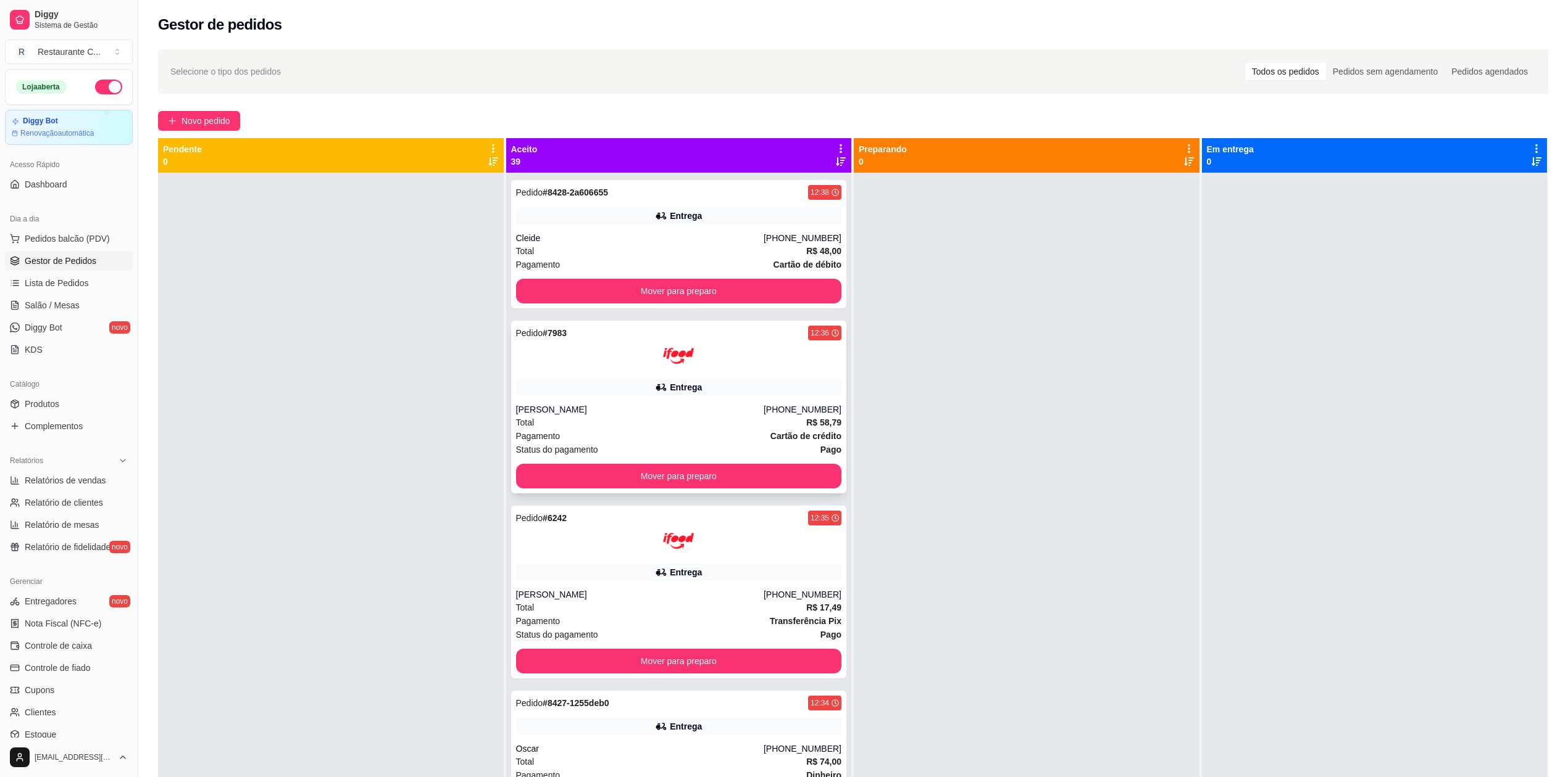
scroll to position [329, 0]
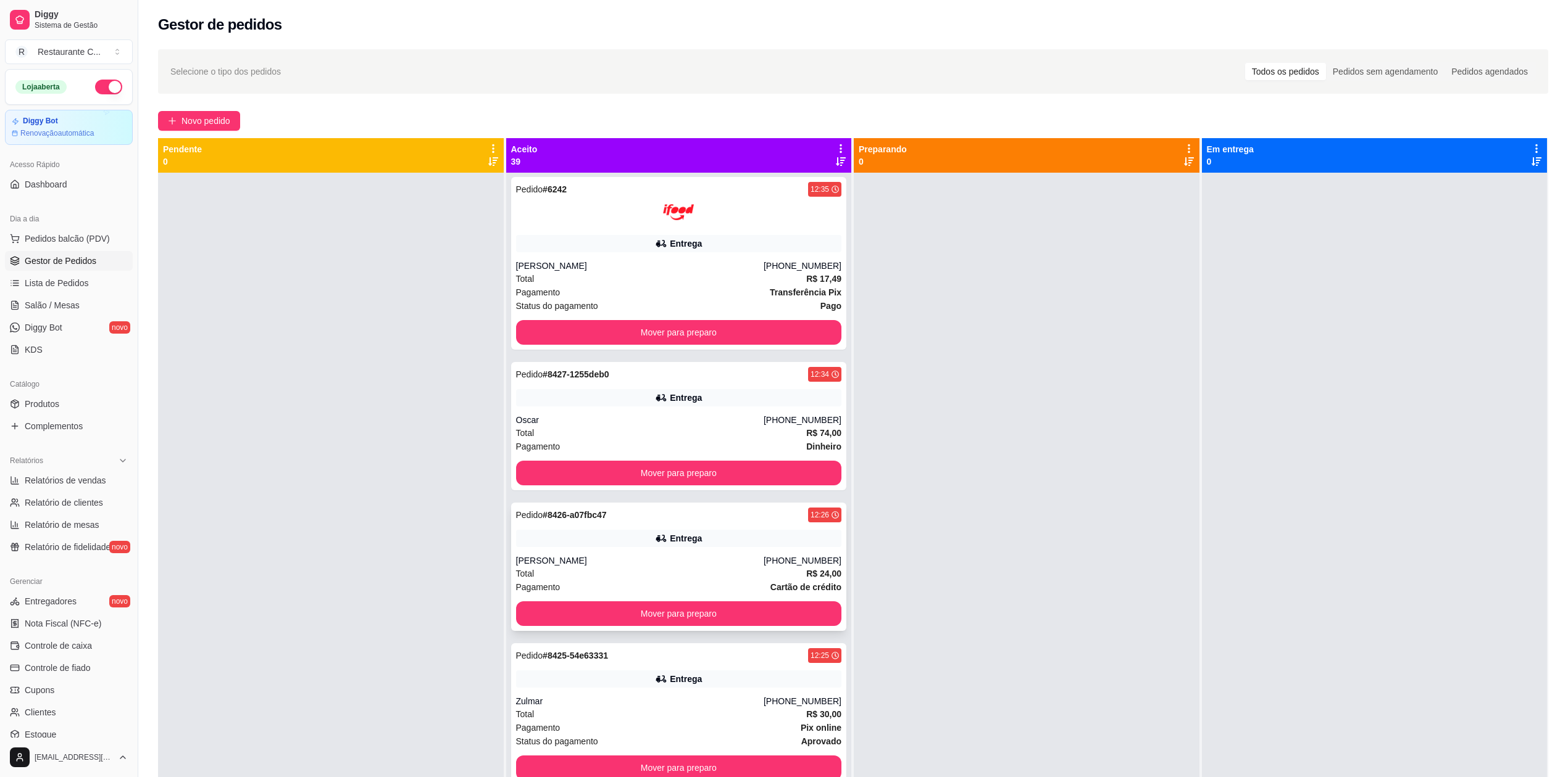
click at [668, 563] on div "[PERSON_NAME]" at bounding box center [640, 561] width 248 height 12
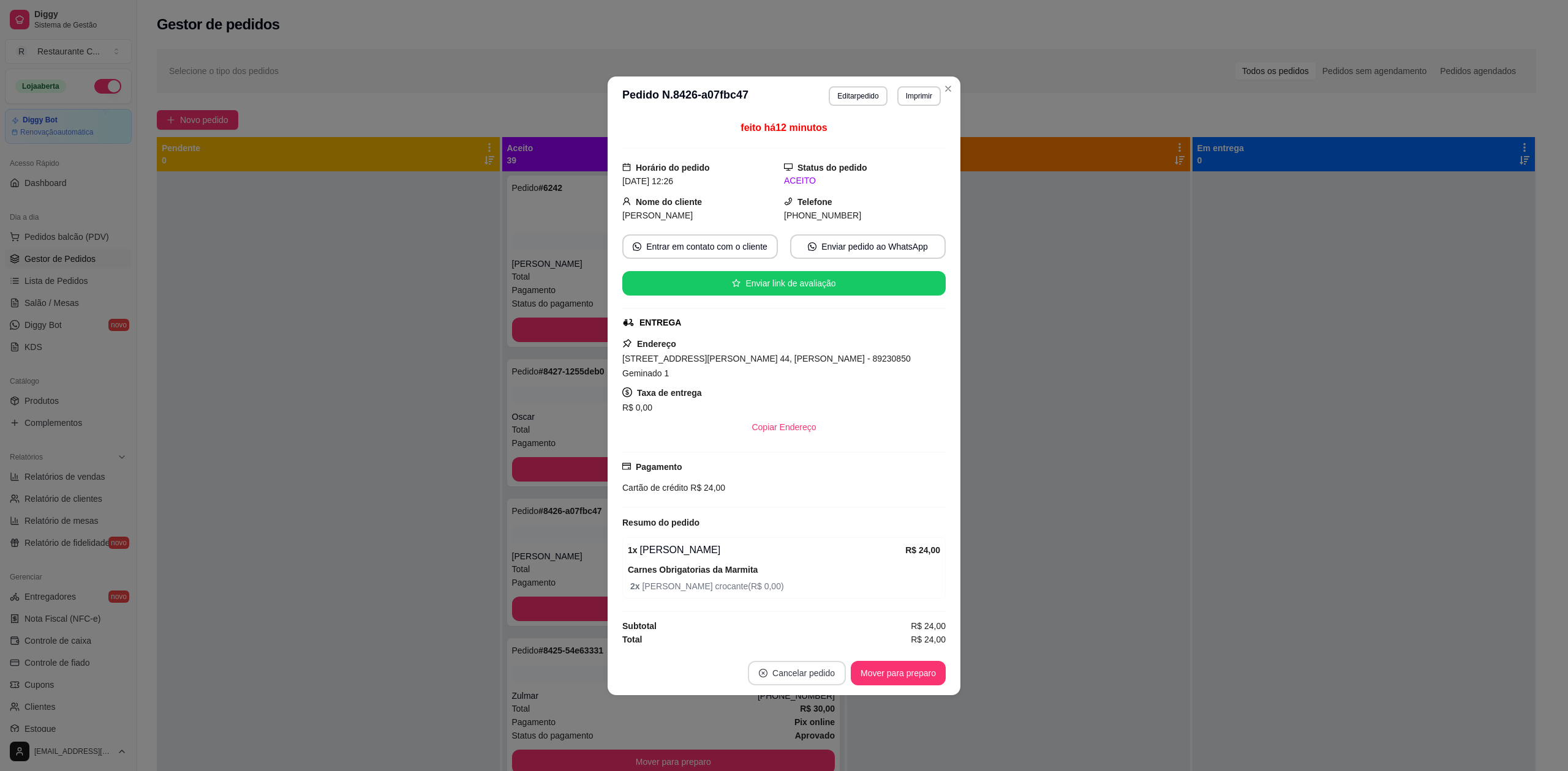
click at [793, 663] on button "Cancelar pedido" at bounding box center [797, 673] width 98 height 24
click at [823, 638] on button "Sim" at bounding box center [831, 638] width 48 height 24
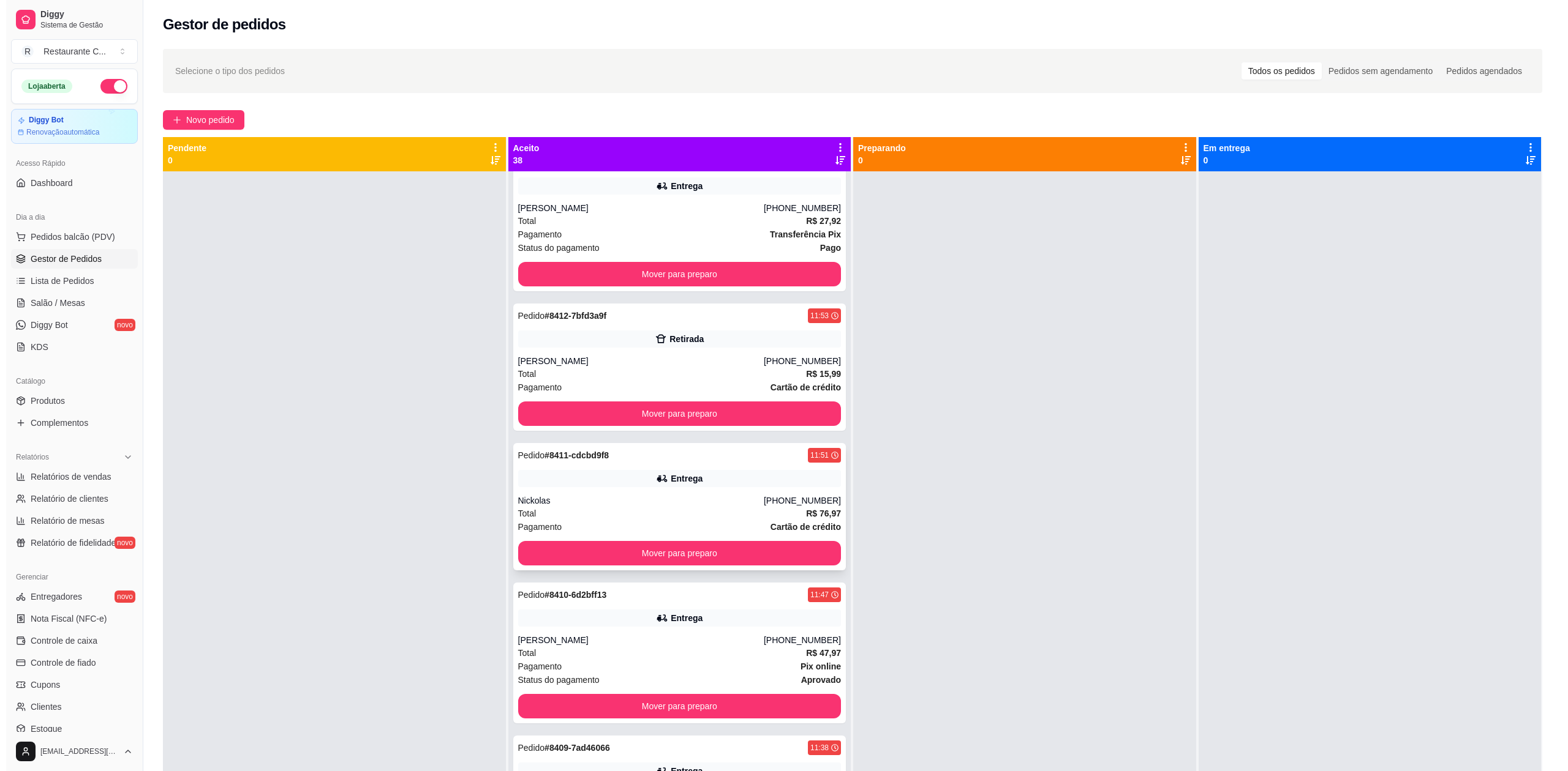
scroll to position [3183, 0]
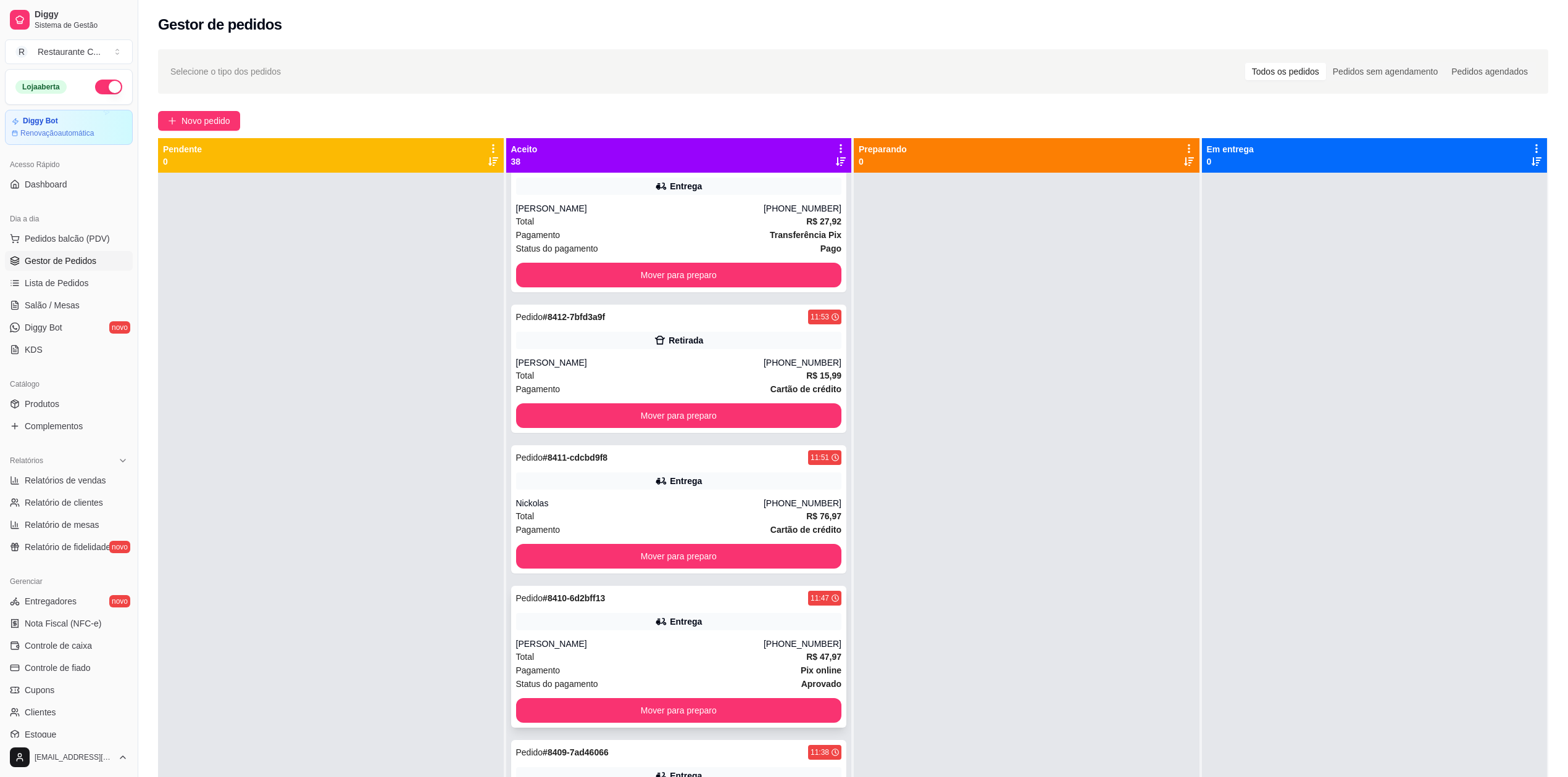
click at [618, 645] on div "Pedido # 8410-6d2bff13 11:47 Entrega [PERSON_NAME] [PHONE_NUMBER] Total R$ 47,9…" at bounding box center [679, 657] width 336 height 142
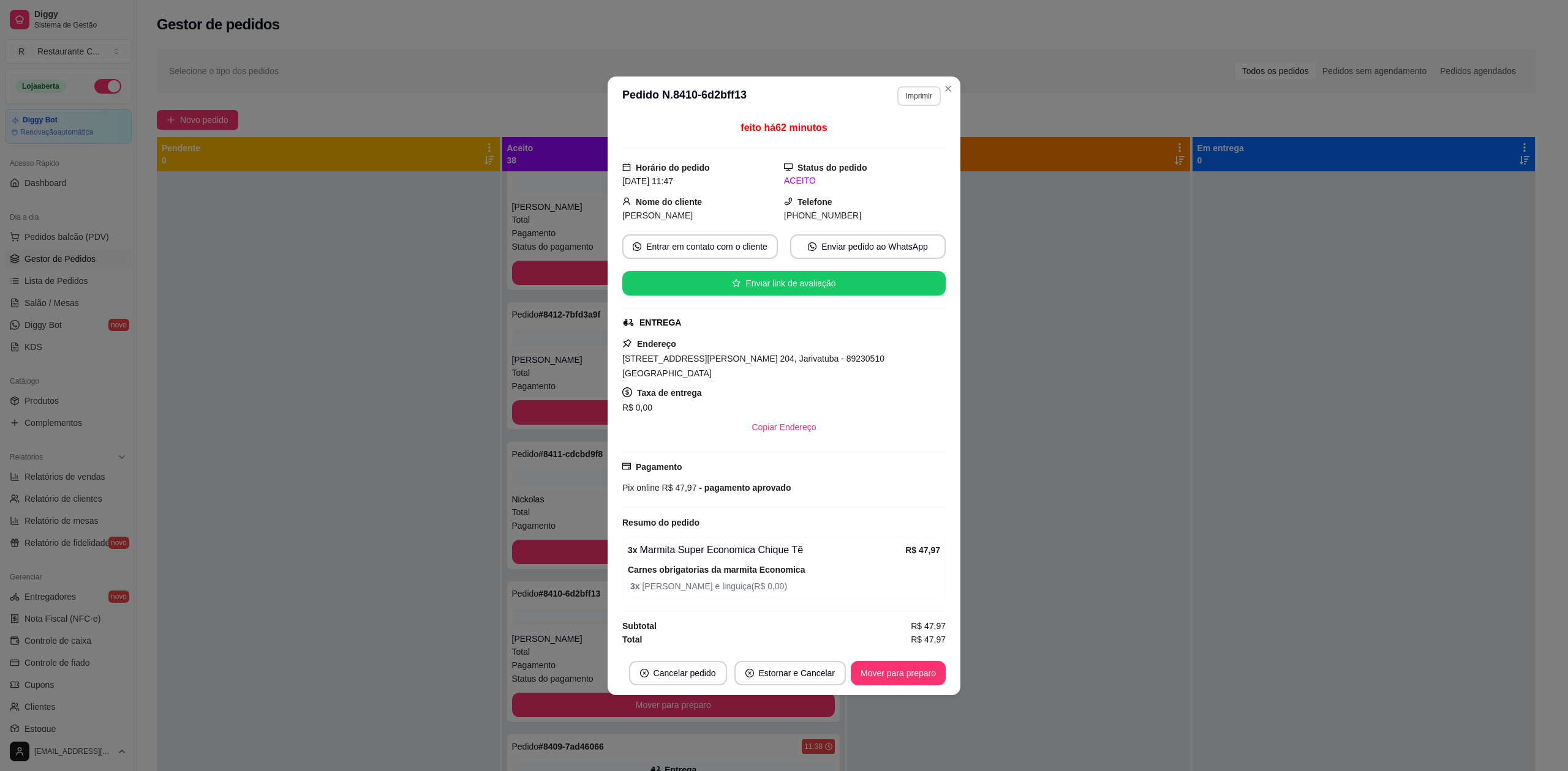
click at [924, 102] on button "Imprimir" at bounding box center [918, 96] width 43 height 19
click at [883, 139] on button "Delivery" at bounding box center [897, 142] width 86 height 19
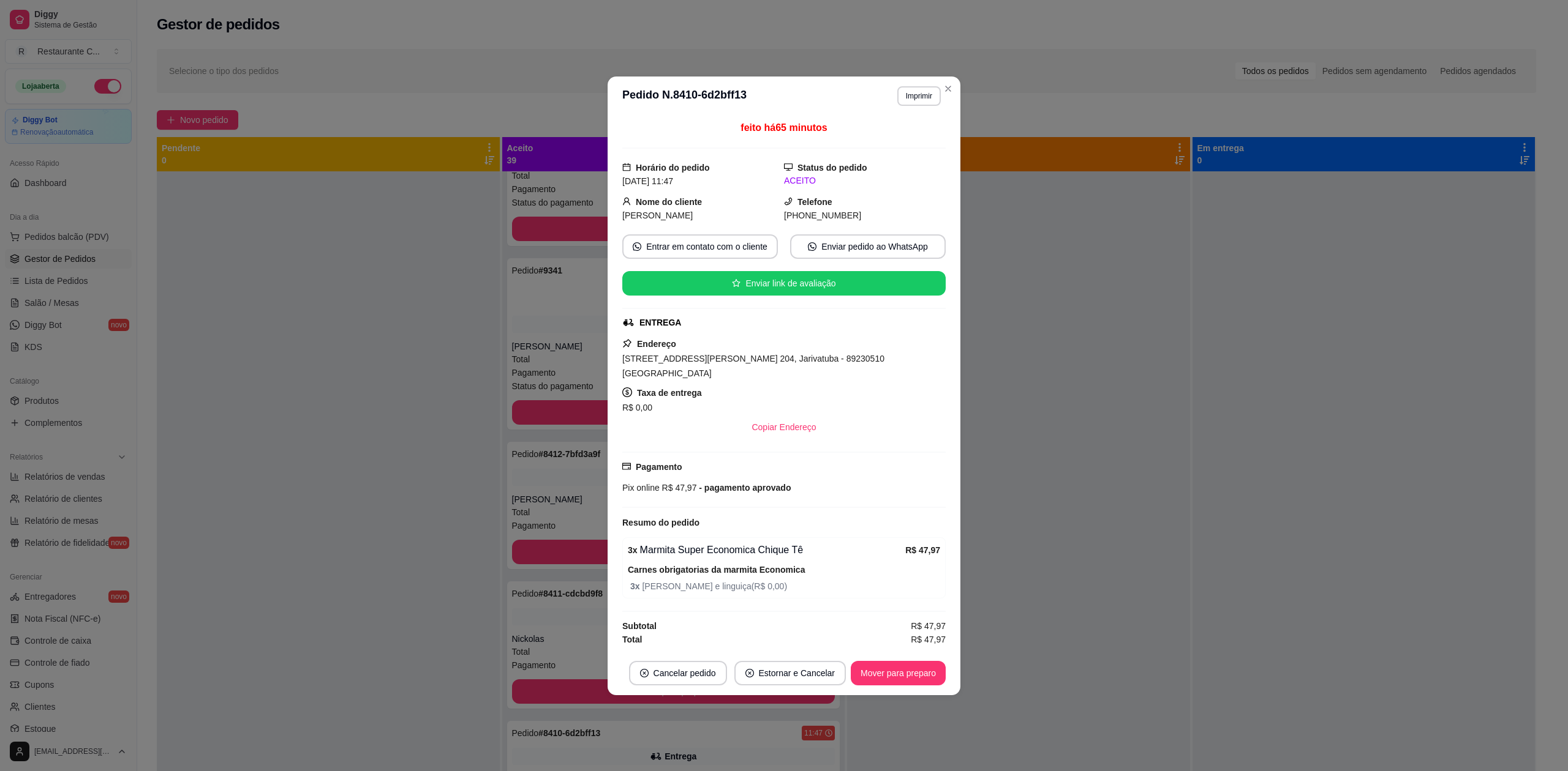
scroll to position [3323, 0]
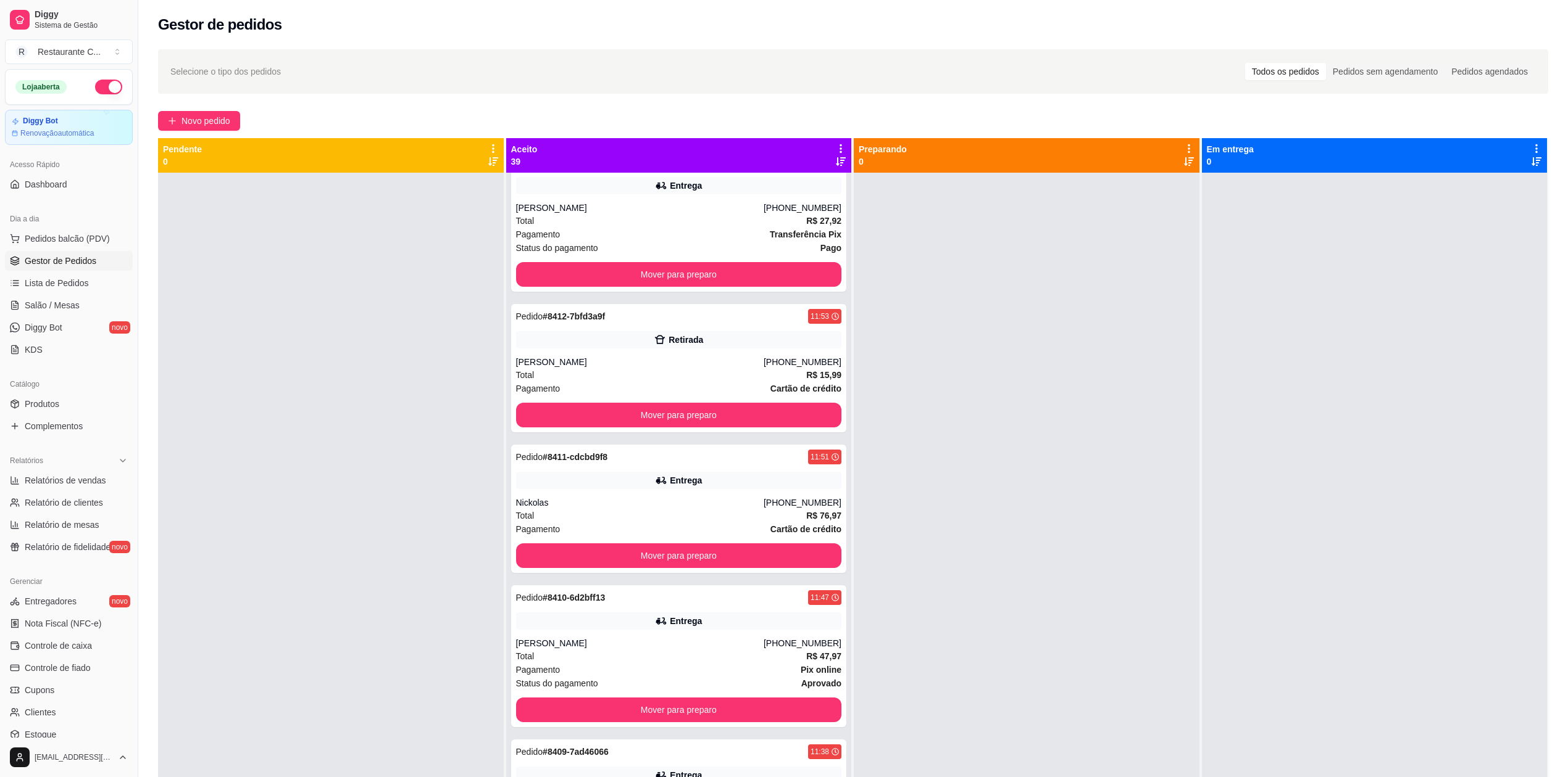
click at [841, 146] on div "Aceito 39" at bounding box center [679, 155] width 346 height 34
click at [828, 146] on div "Aceito 39" at bounding box center [679, 155] width 336 height 25
click at [836, 148] on icon at bounding box center [841, 148] width 11 height 11
click at [835, 147] on icon at bounding box center [841, 148] width 11 height 11
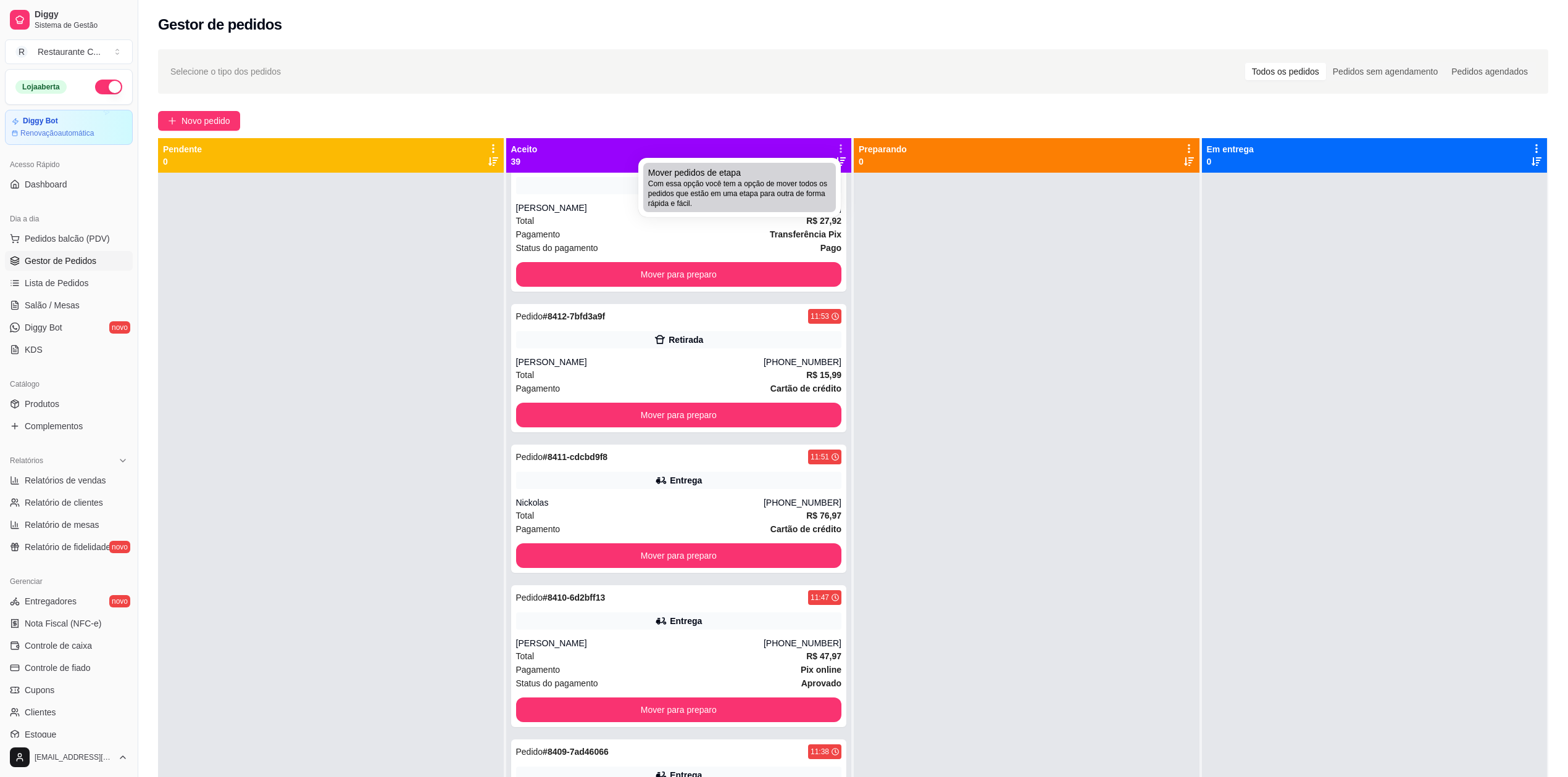
click at [753, 190] on span "Com essa opção você tem a opção de mover todos os pedidos que estão em uma etap…" at bounding box center [739, 194] width 183 height 30
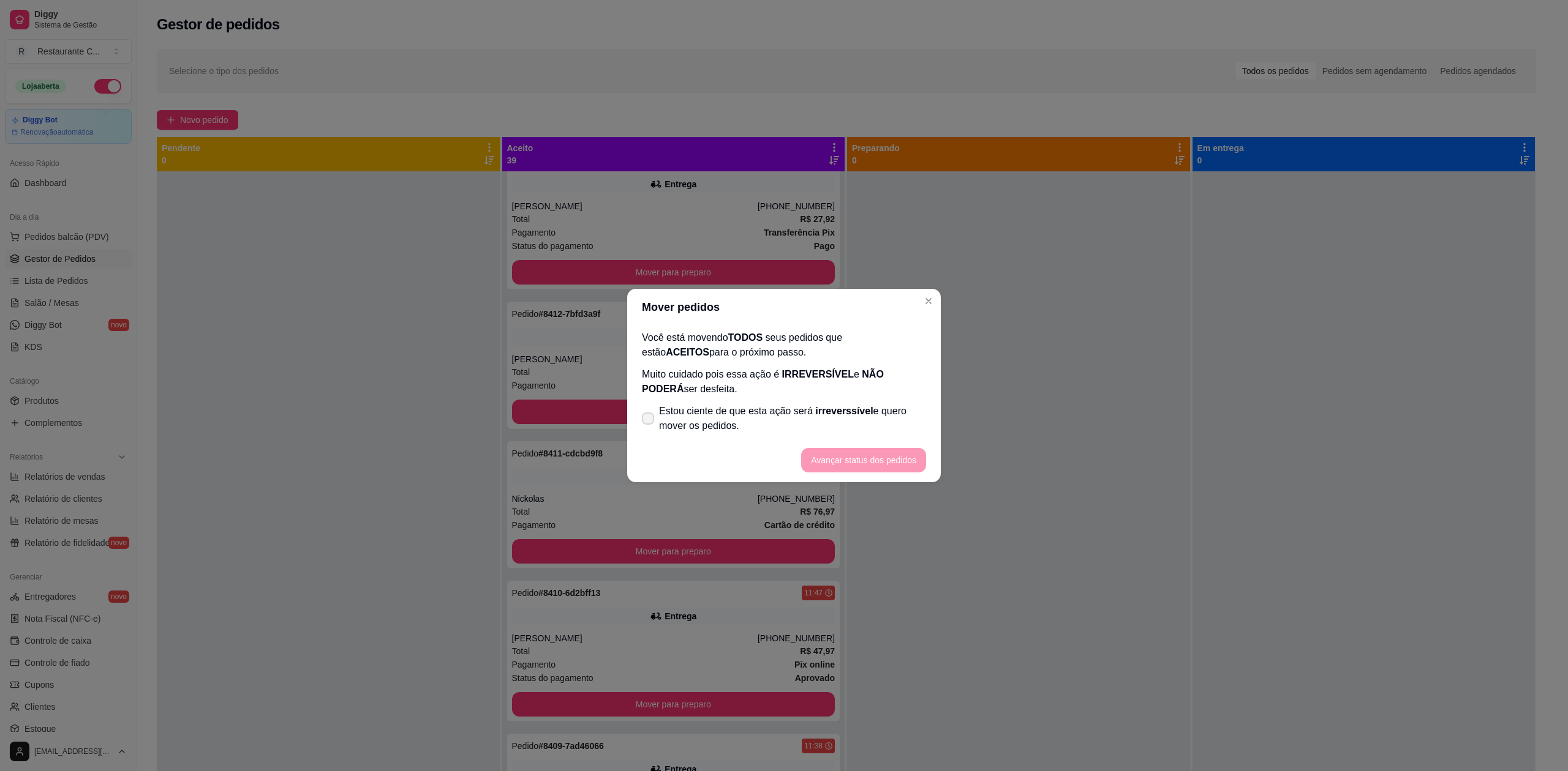
click at [682, 422] on span "Estou ciente de que esta ação será irreverssível e quero mover os pedidos." at bounding box center [793, 419] width 267 height 30
click at [649, 422] on input "Estou ciente de que esta ação será irreverssível e quero mover os pedidos." at bounding box center [645, 425] width 8 height 8
checkbox input "true"
click at [845, 454] on button "Avançar status dos pedidos" at bounding box center [864, 460] width 125 height 24
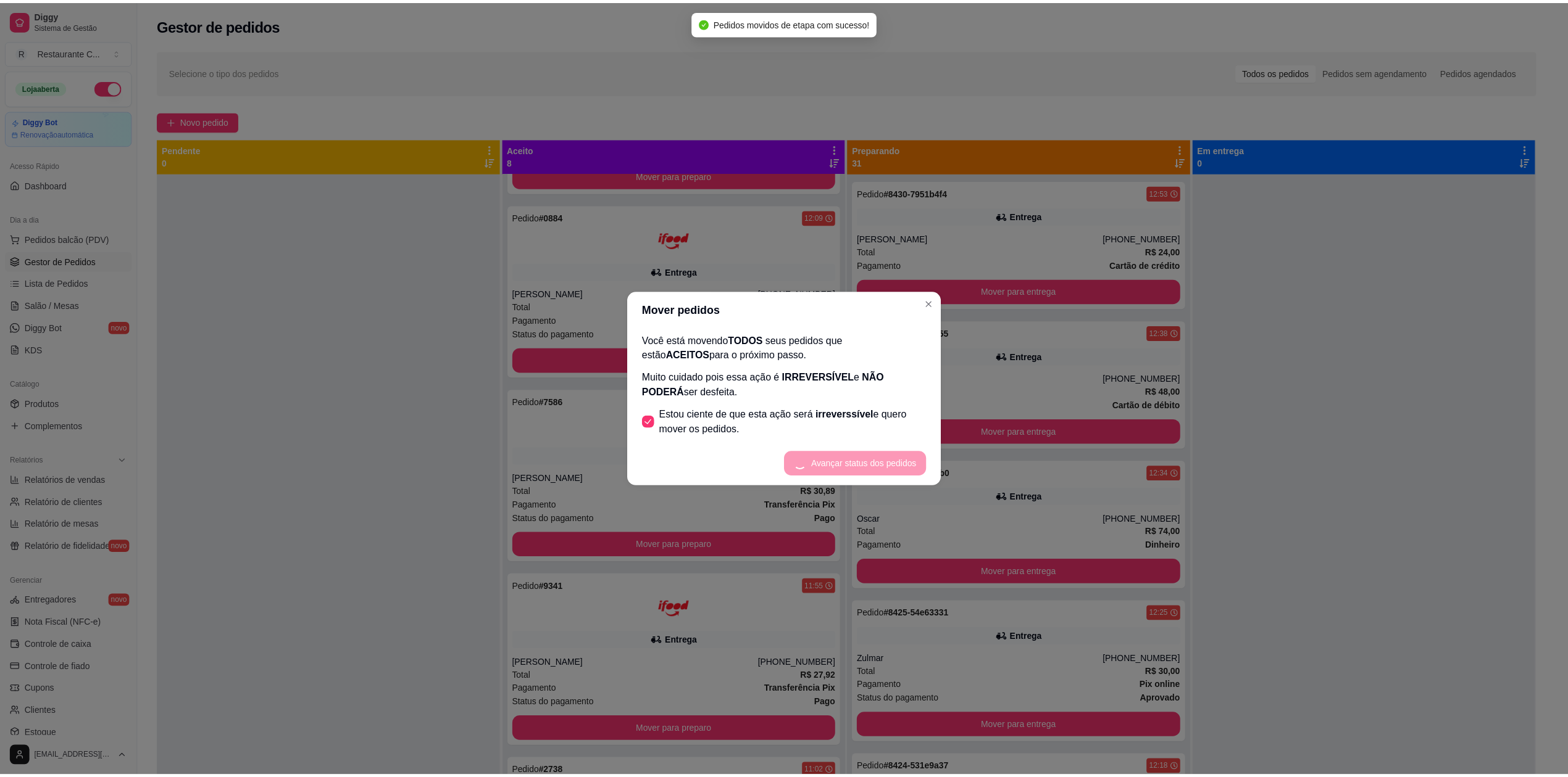
scroll to position [719, 0]
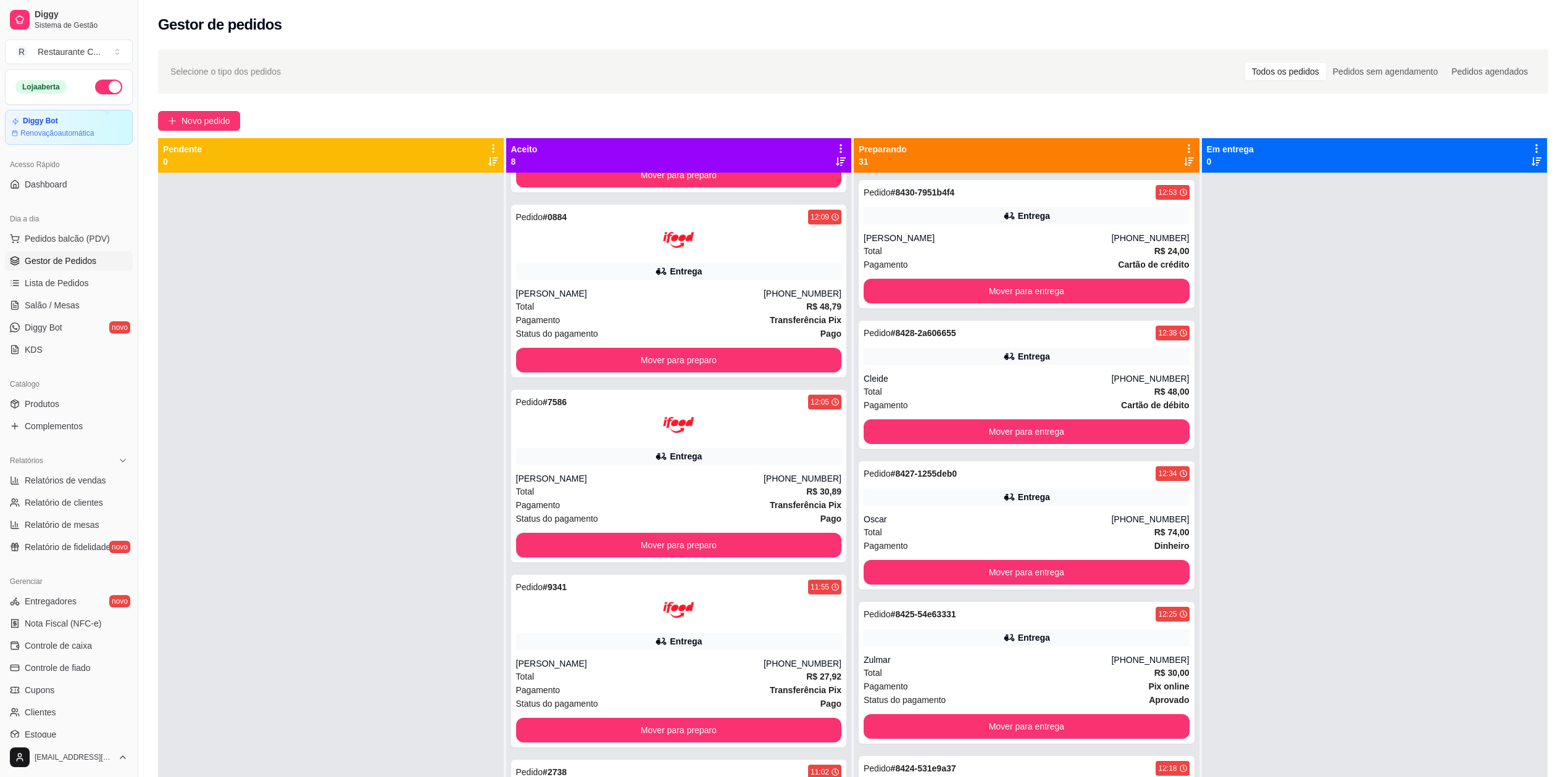
click at [1336, 287] on div at bounding box center [1375, 561] width 346 height 777
click at [1261, 332] on div at bounding box center [1375, 561] width 346 height 777
click at [1176, 149] on div "Mudar para pedidos recebidos primeiro" at bounding box center [1179, 144] width 163 height 18
click at [1177, 151] on div "Mudar para pedidos recebidos primeiro" at bounding box center [1179, 144] width 163 height 18
click at [1178, 151] on div "Mudar para pedidos recebidos primeiro" at bounding box center [1179, 144] width 163 height 18
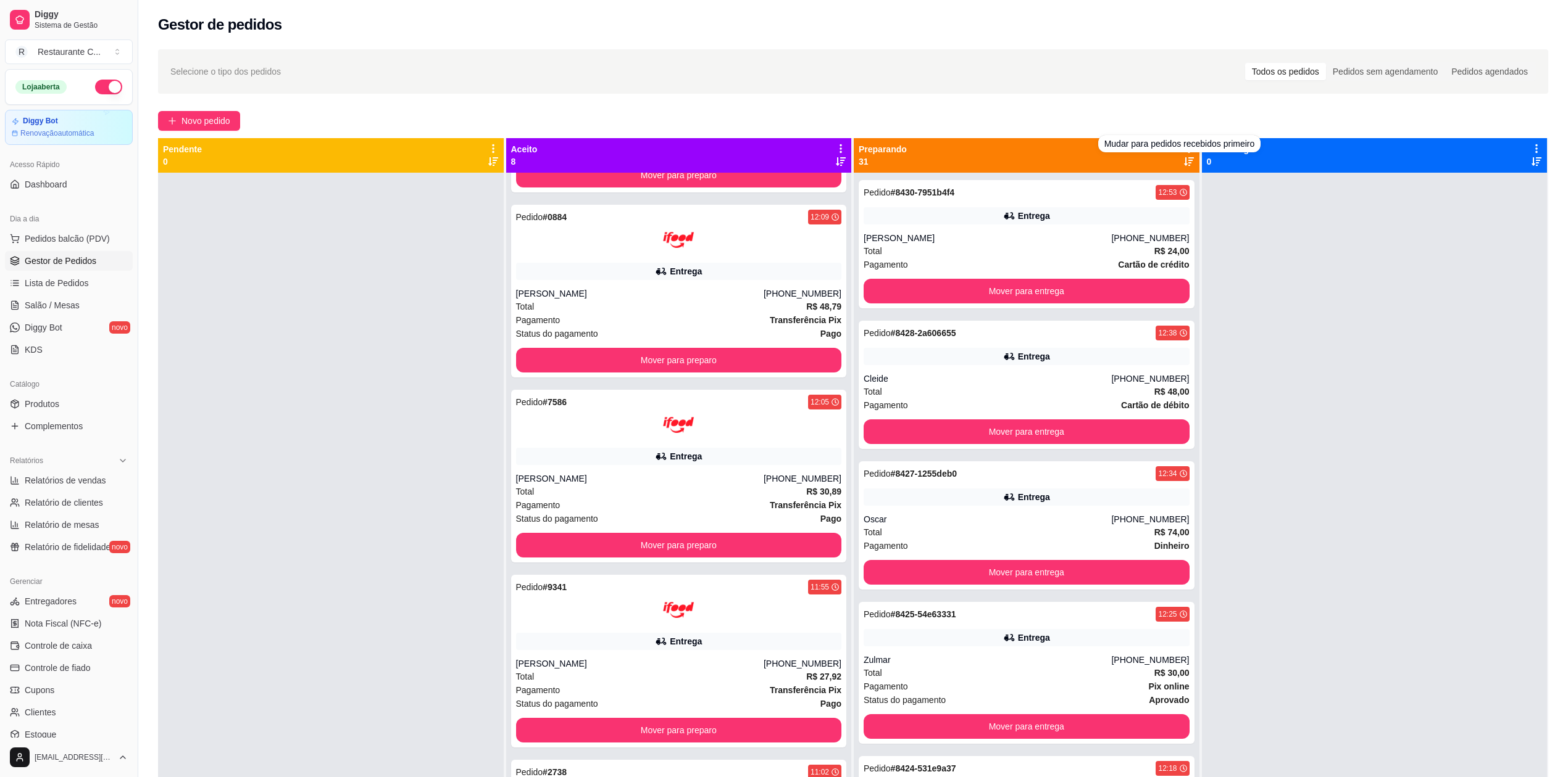
click at [1173, 149] on div "Mudar para pedidos recebidos primeiro" at bounding box center [1179, 144] width 163 height 18
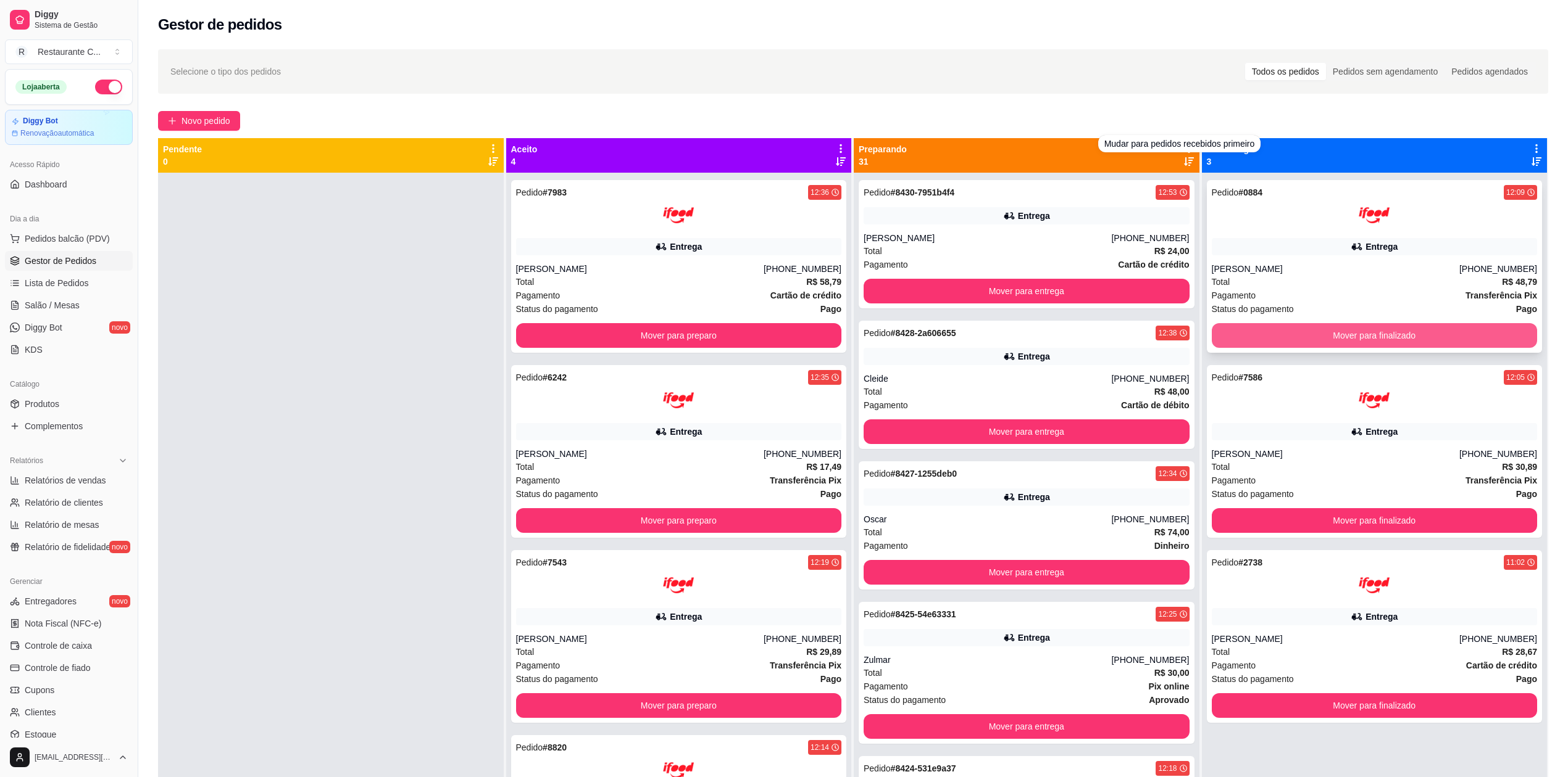
scroll to position [0, 0]
click at [1176, 151] on div "Mudar para pedidos recebidos primeiro" at bounding box center [1179, 144] width 163 height 18
click at [1108, 44] on div "Selecione o tipo dos pedidos Todos os pedidos Pedidos sem agendamento Pedidos a…" at bounding box center [853, 486] width 1430 height 888
click at [1183, 151] on icon at bounding box center [1188, 148] width 11 height 11
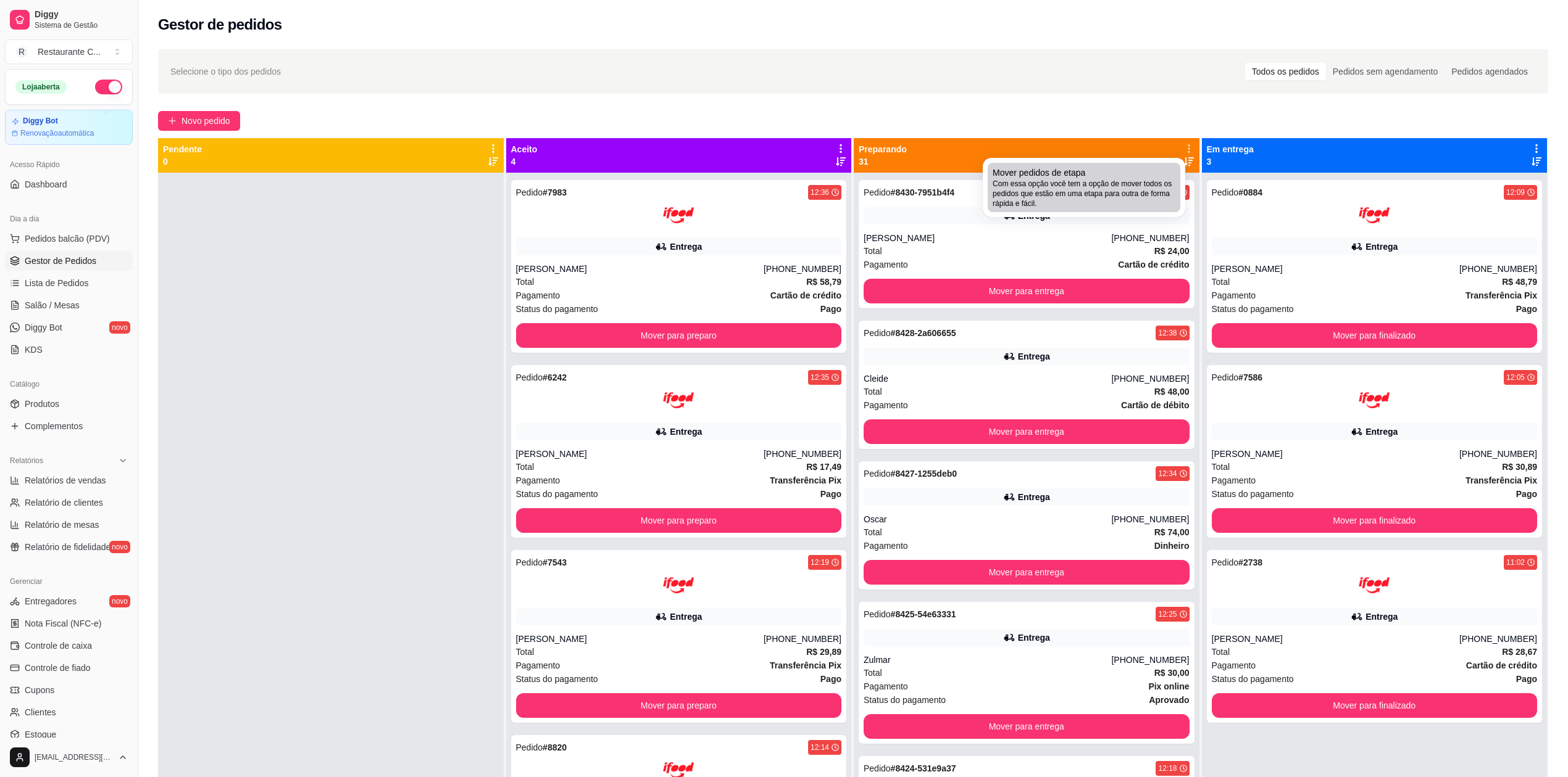
click at [1156, 183] on span "Com essa opção você tem a opção de mover todos os pedidos que estão em uma etap…" at bounding box center [1084, 194] width 183 height 30
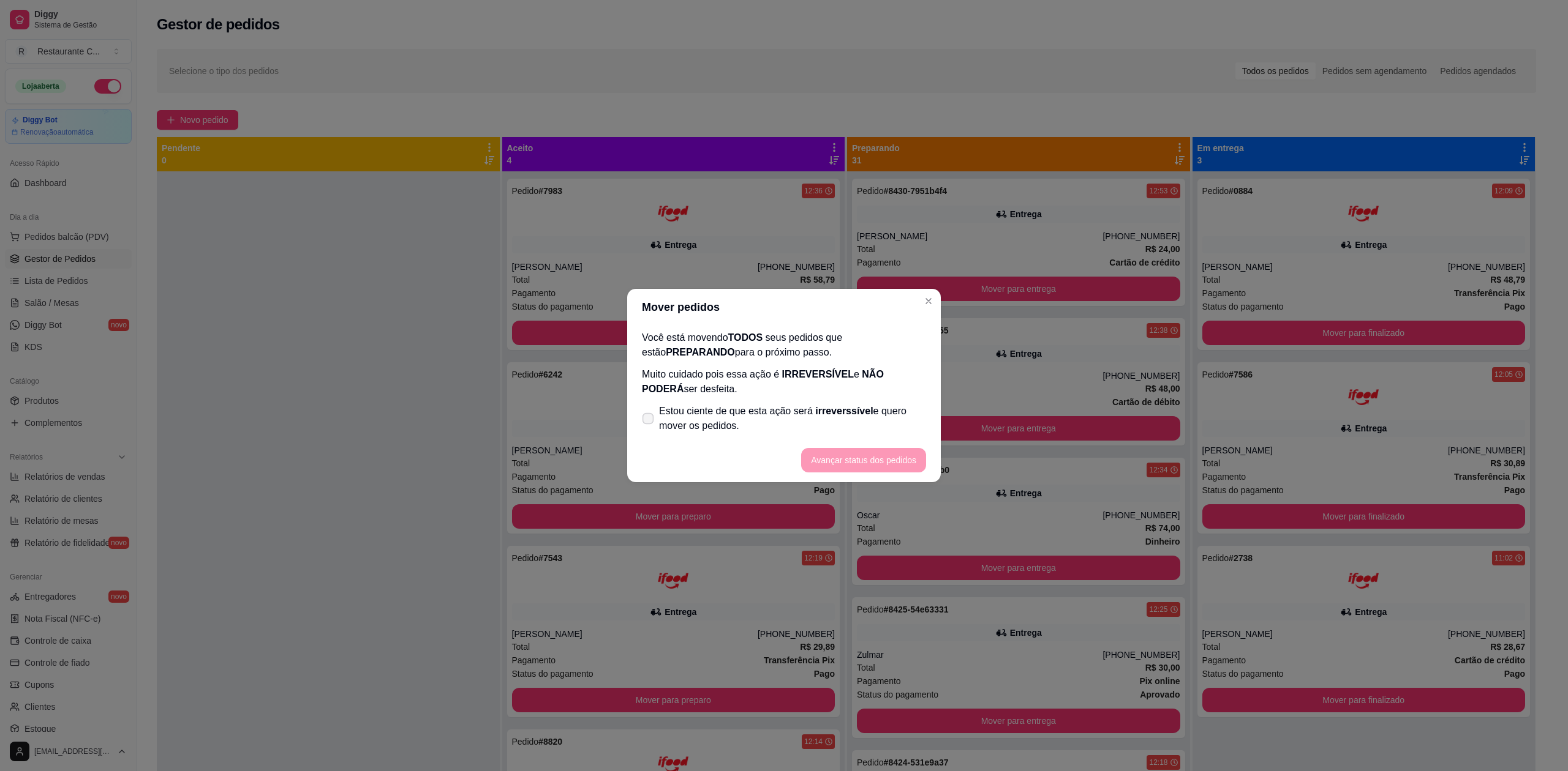
click at [720, 422] on span "Estou ciente de que esta ação será irreverssível e quero mover os pedidos." at bounding box center [793, 419] width 267 height 30
click at [649, 422] on input "Estou ciente de que esta ação será irreverssível e quero mover os pedidos." at bounding box center [645, 425] width 8 height 8
checkbox input "true"
click at [851, 454] on button "Avançar status dos pedidos" at bounding box center [864, 460] width 125 height 24
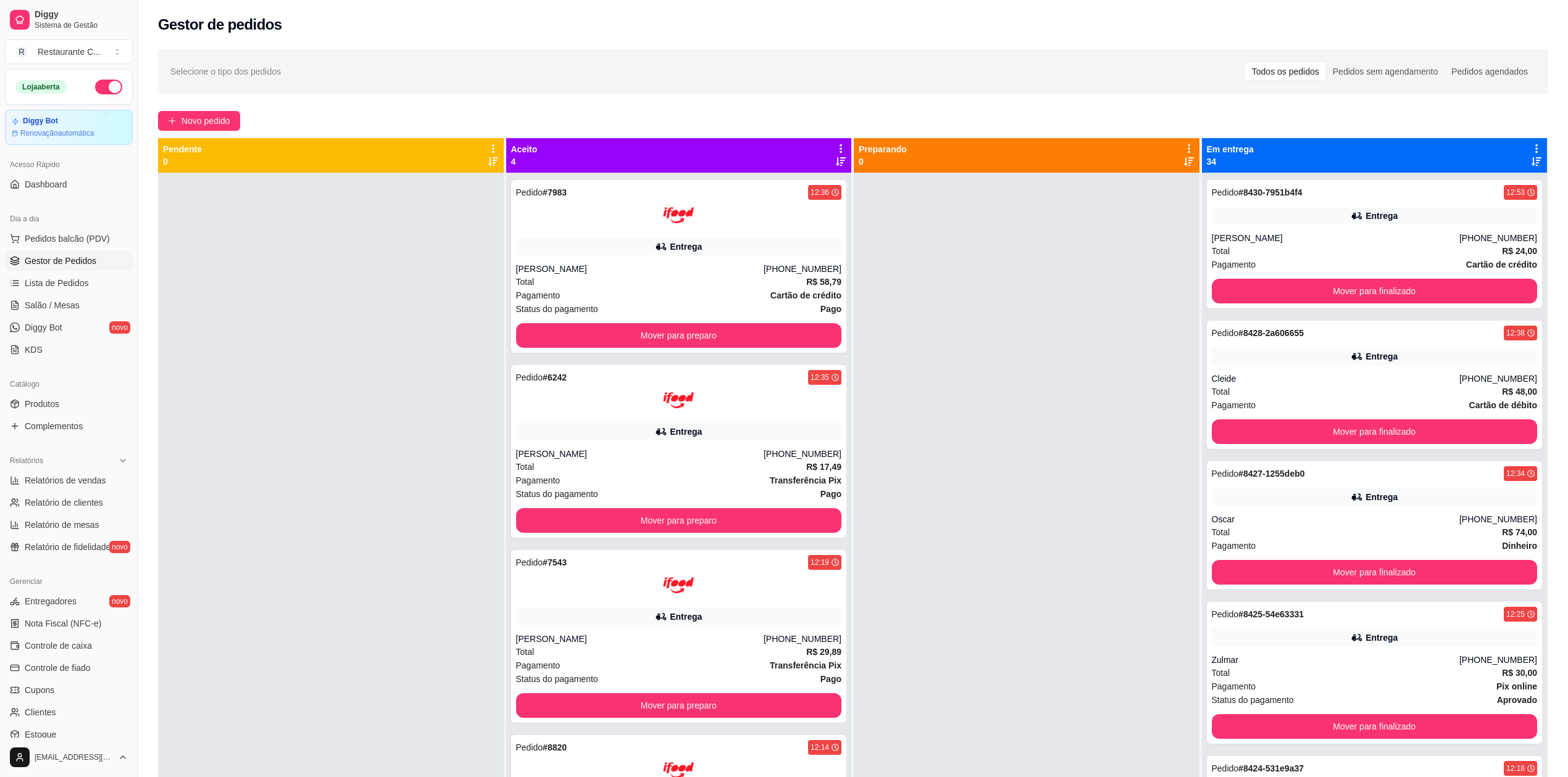
click at [1531, 146] on icon at bounding box center [1536, 148] width 11 height 11
click at [1425, 173] on span "Mover pedidos de etapa" at bounding box center [1383, 172] width 92 height 12
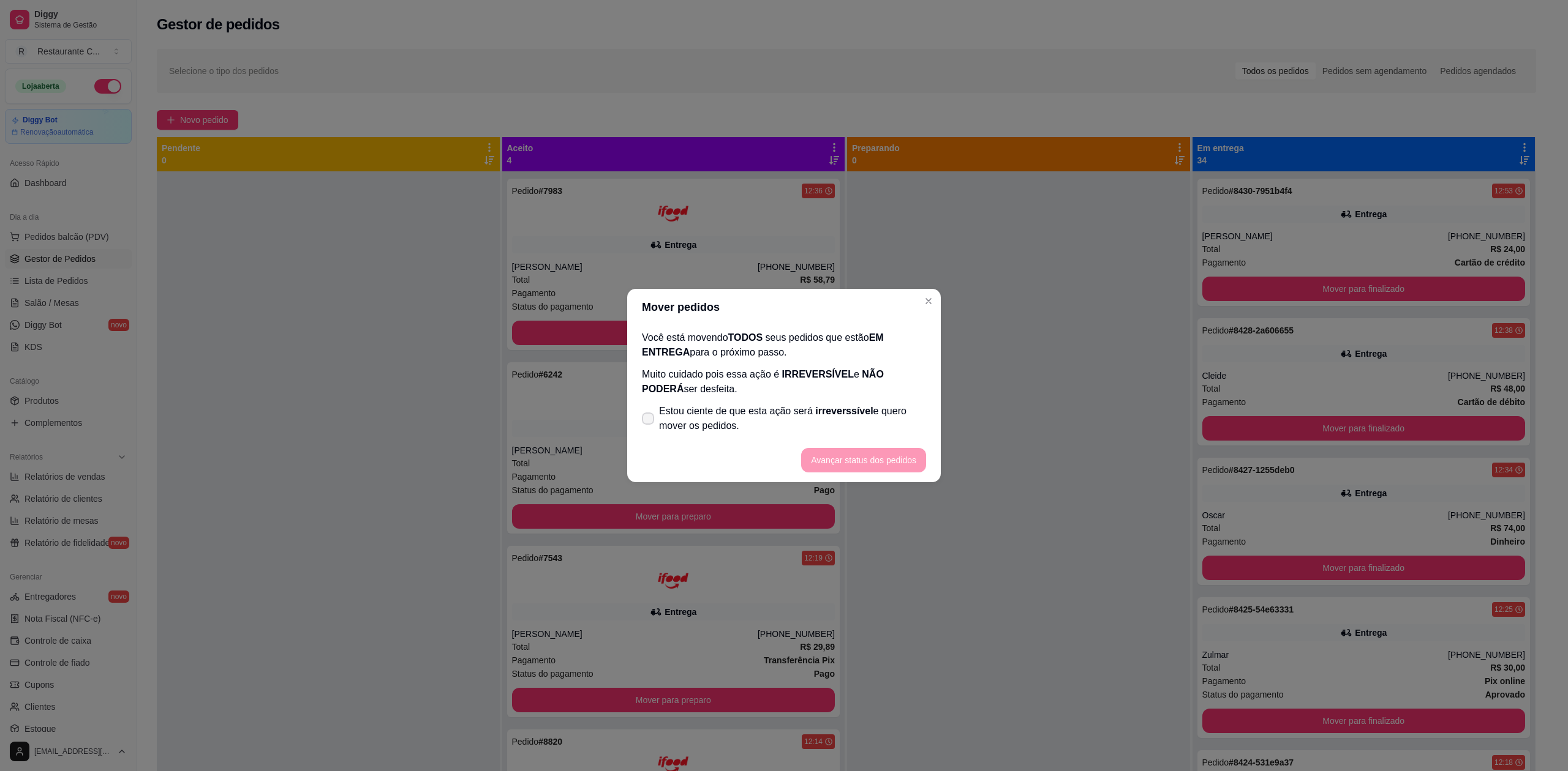
click at [682, 438] on footer "Avançar status dos pedidos" at bounding box center [784, 460] width 313 height 44
click at [773, 429] on span "Estou ciente de que esta ação será irreverssível e quero mover os pedidos." at bounding box center [793, 419] width 267 height 30
click at [649, 429] on input "Estou ciente de que esta ação será irreverssível e quero mover os pedidos." at bounding box center [645, 425] width 8 height 8
checkbox input "true"
click at [861, 458] on button "Avançar status dos pedidos" at bounding box center [864, 460] width 125 height 24
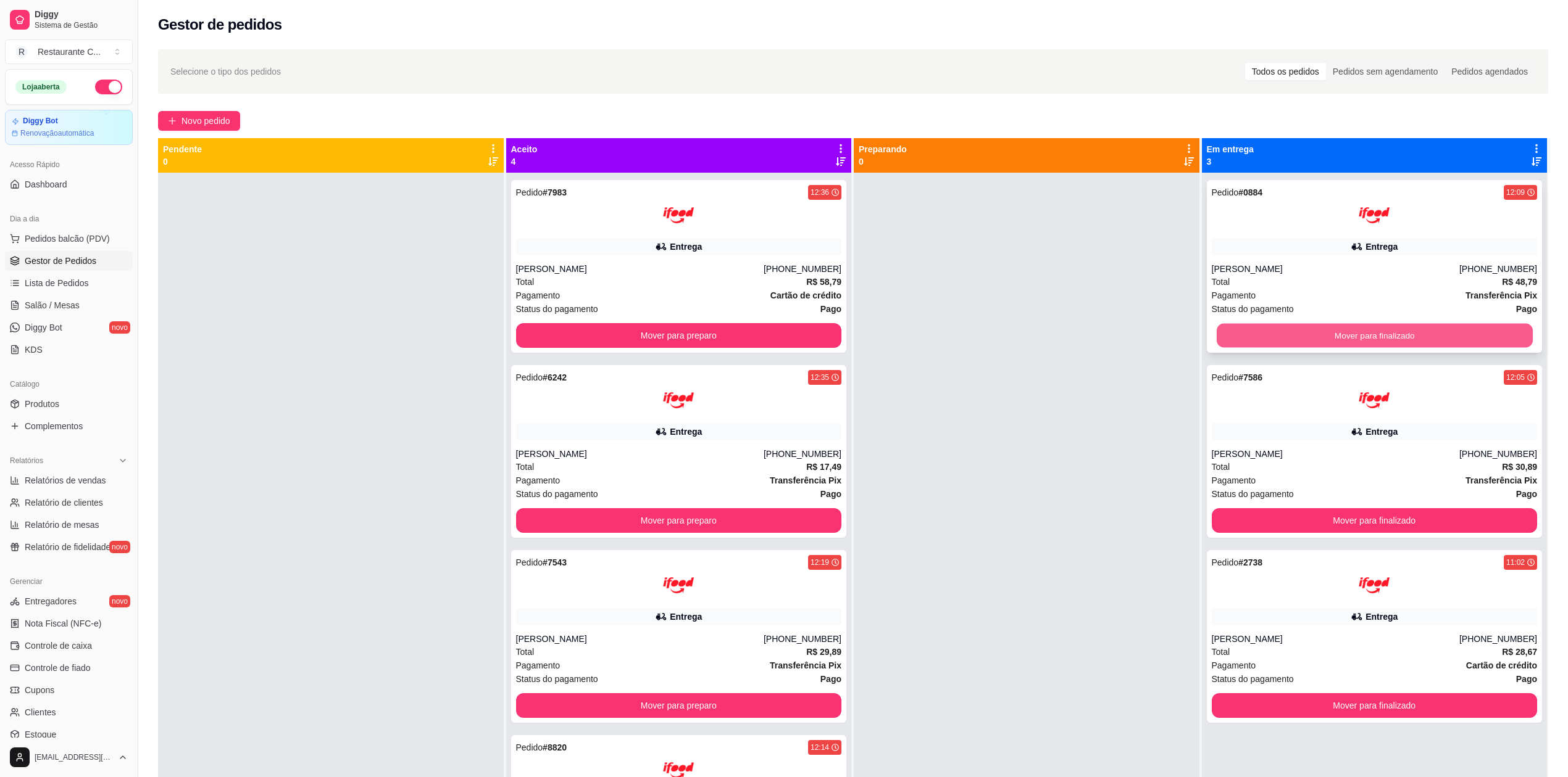
click at [1336, 335] on button "Mover para finalizado" at bounding box center [1374, 335] width 316 height 24
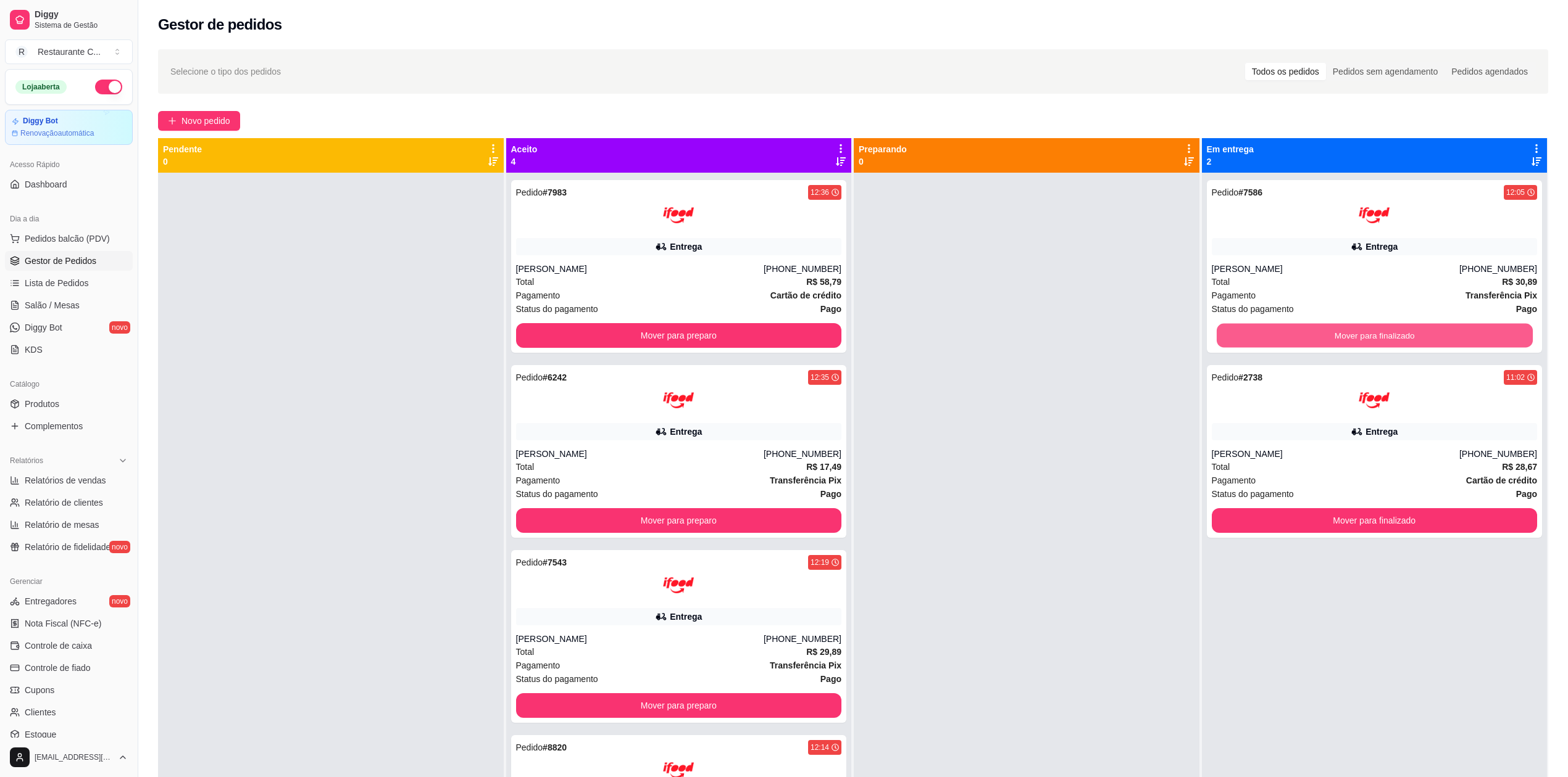
click at [1336, 335] on button "Mover para finalizado" at bounding box center [1374, 335] width 316 height 24
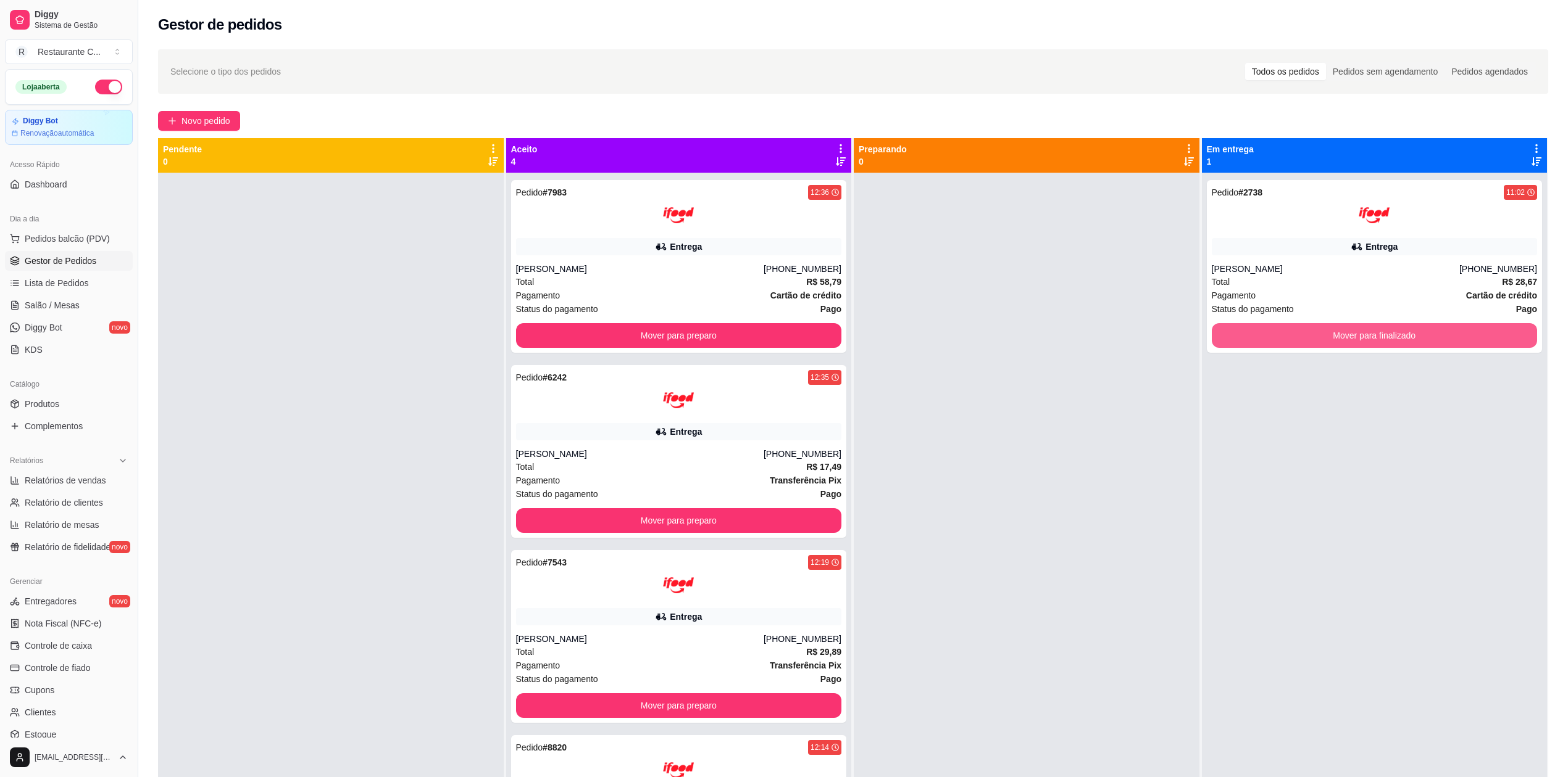
click at [1336, 335] on button "Mover para finalizado" at bounding box center [1374, 336] width 326 height 25
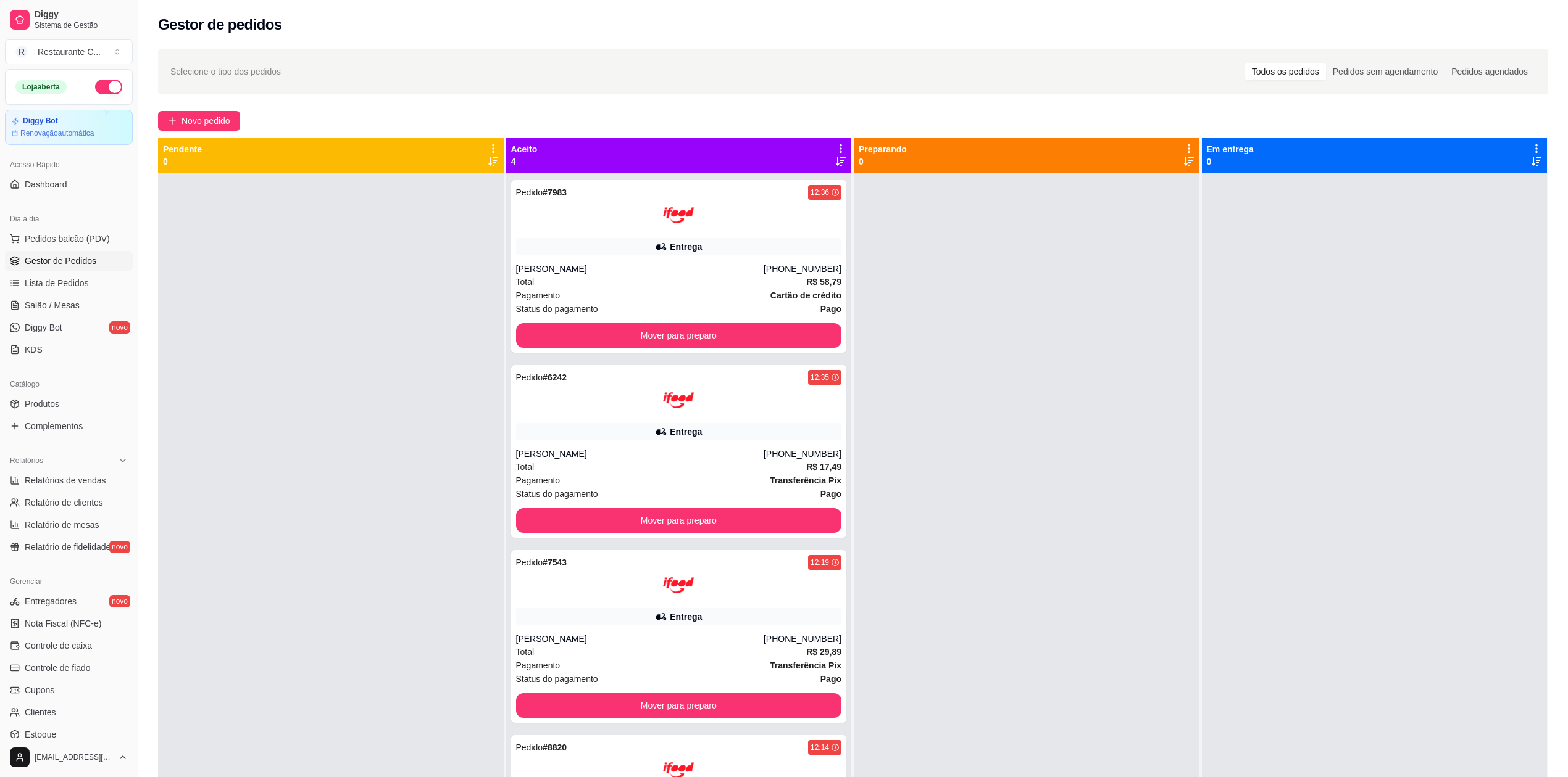
click at [1420, 250] on div at bounding box center [1375, 561] width 346 height 777
click at [1110, 329] on div at bounding box center [1026, 561] width 346 height 777
drag, startPoint x: 1446, startPoint y: 376, endPoint x: 1401, endPoint y: 381, distance: 45.3
click at [1445, 376] on div at bounding box center [1375, 561] width 346 height 777
click at [1053, 311] on div at bounding box center [1026, 561] width 346 height 777
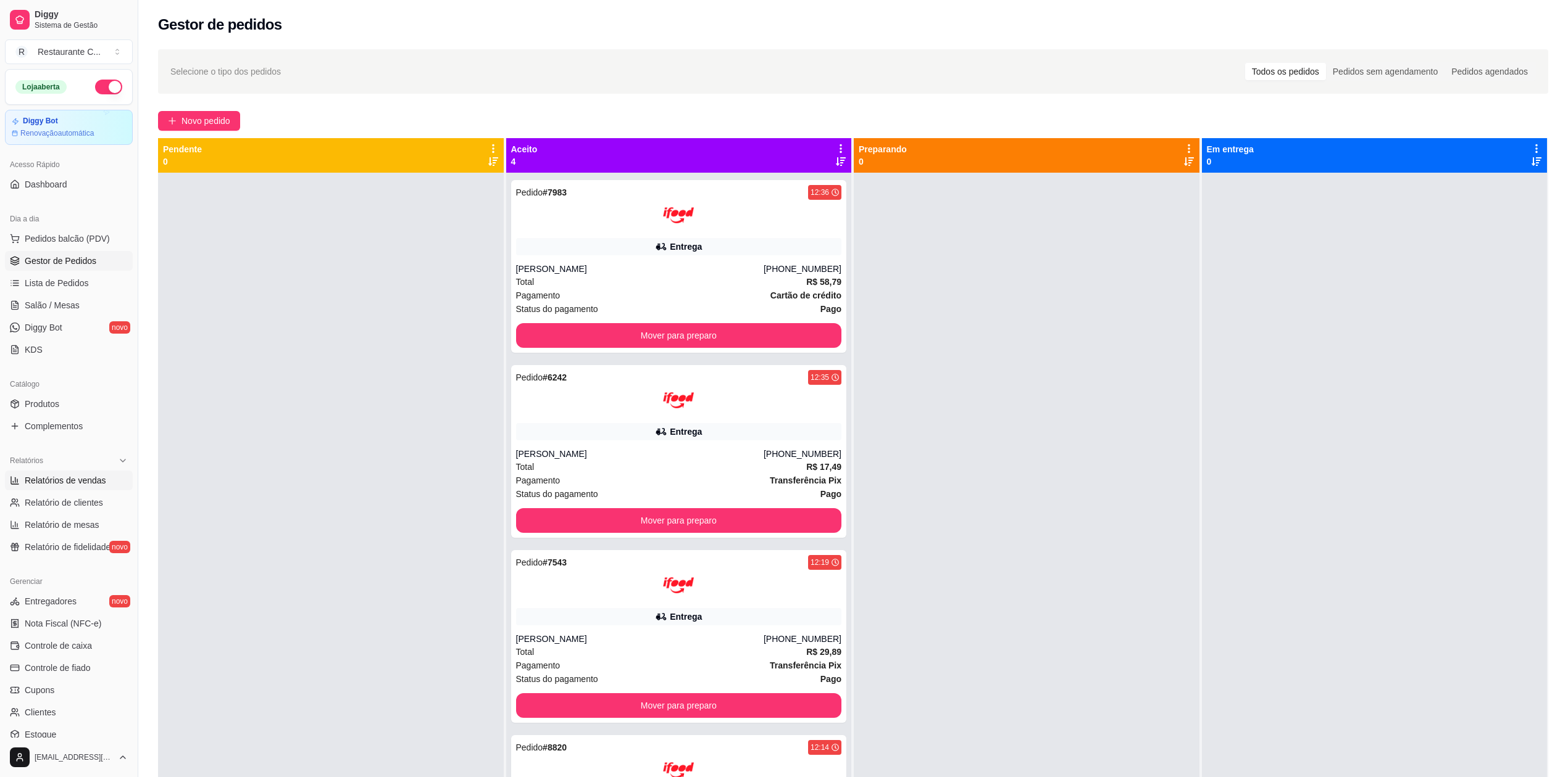
click at [81, 482] on span "Relatórios de vendas" at bounding box center [65, 480] width 81 height 12
select select "ALL"
select select "0"
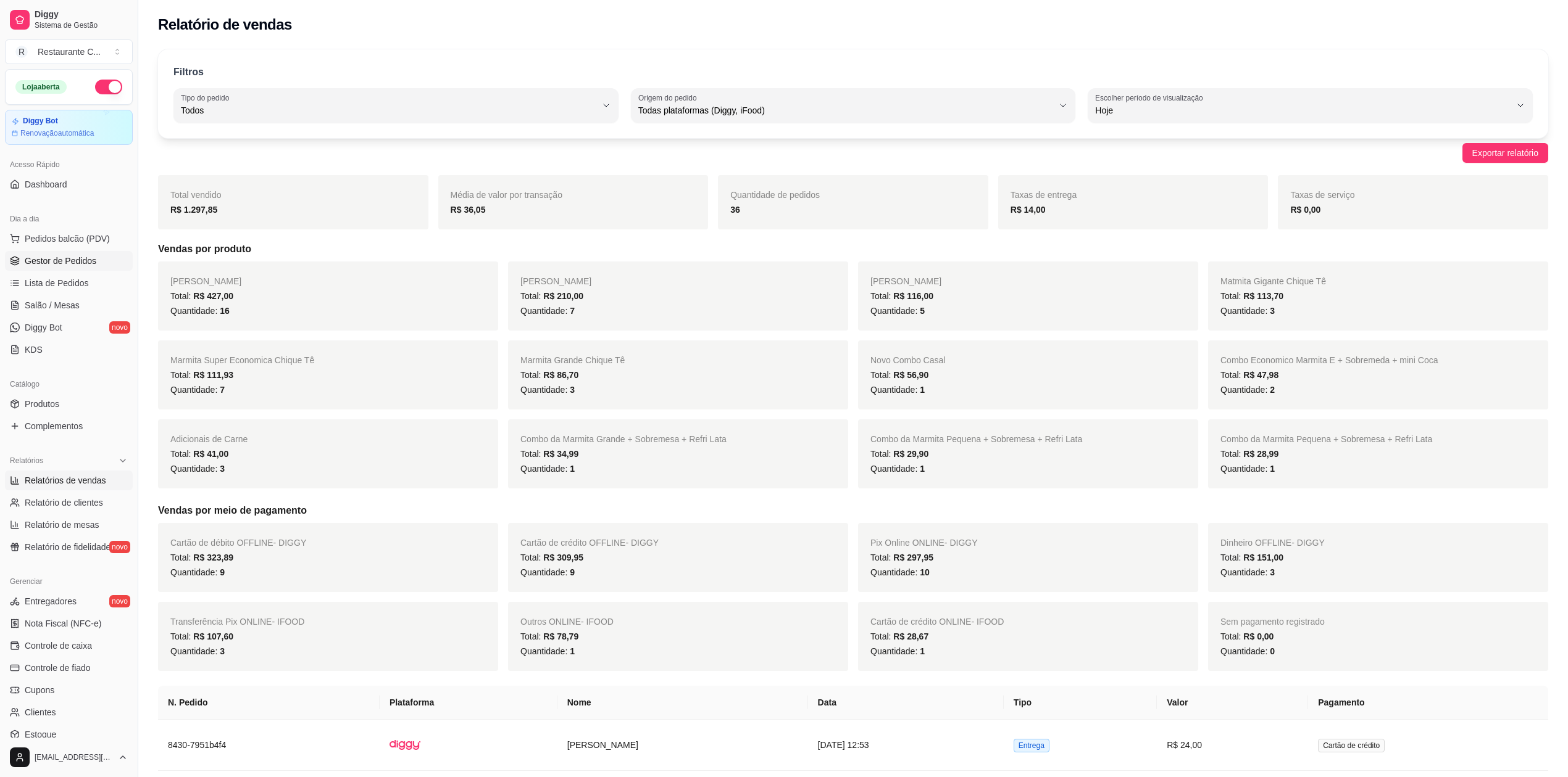
click at [55, 260] on span "Gestor de Pedidos" at bounding box center [60, 261] width 72 height 12
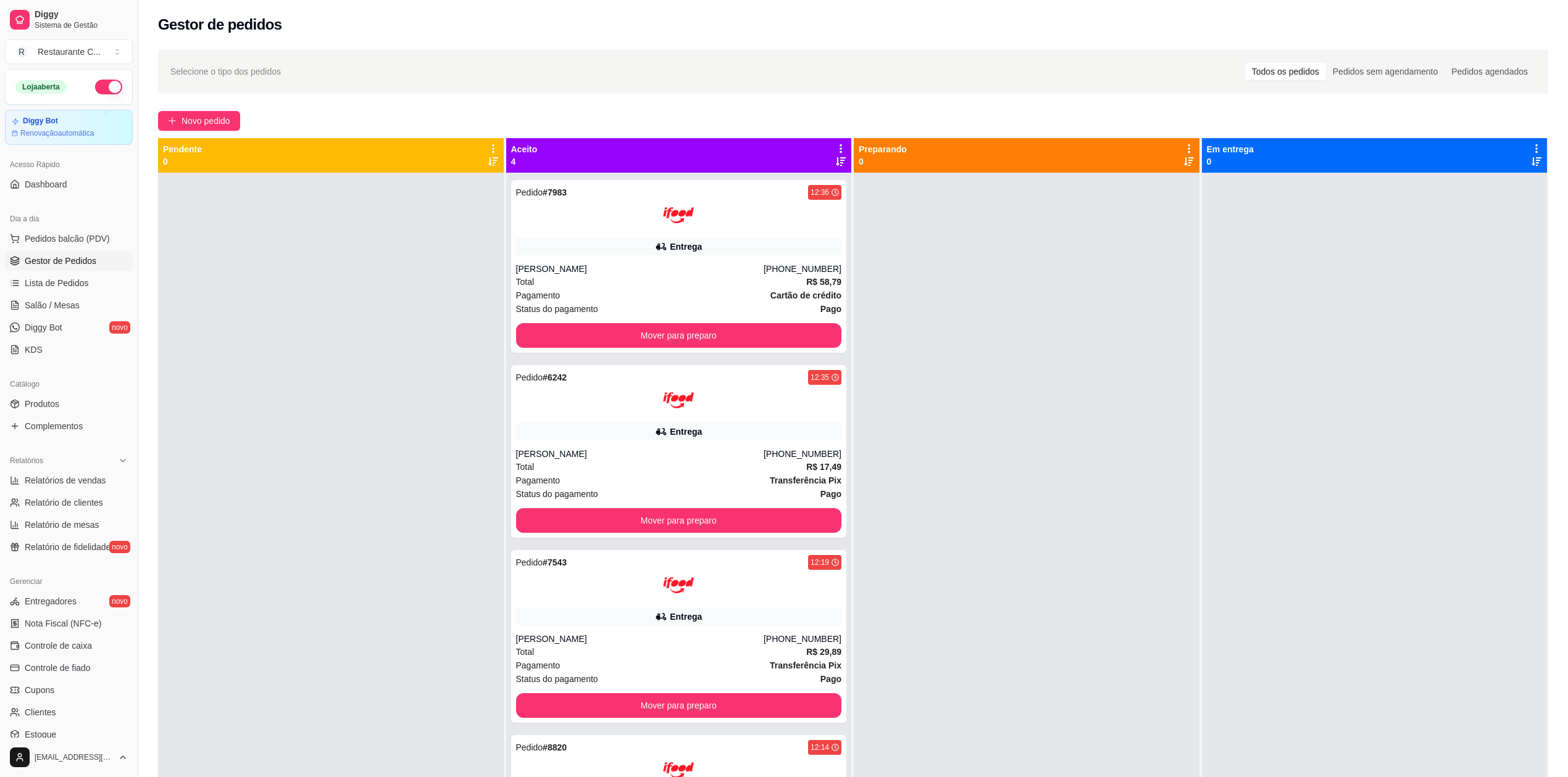
click at [304, 275] on div at bounding box center [331, 561] width 346 height 777
click at [66, 489] on link "Relatórios de vendas" at bounding box center [69, 480] width 128 height 19
select select "ALL"
select select "0"
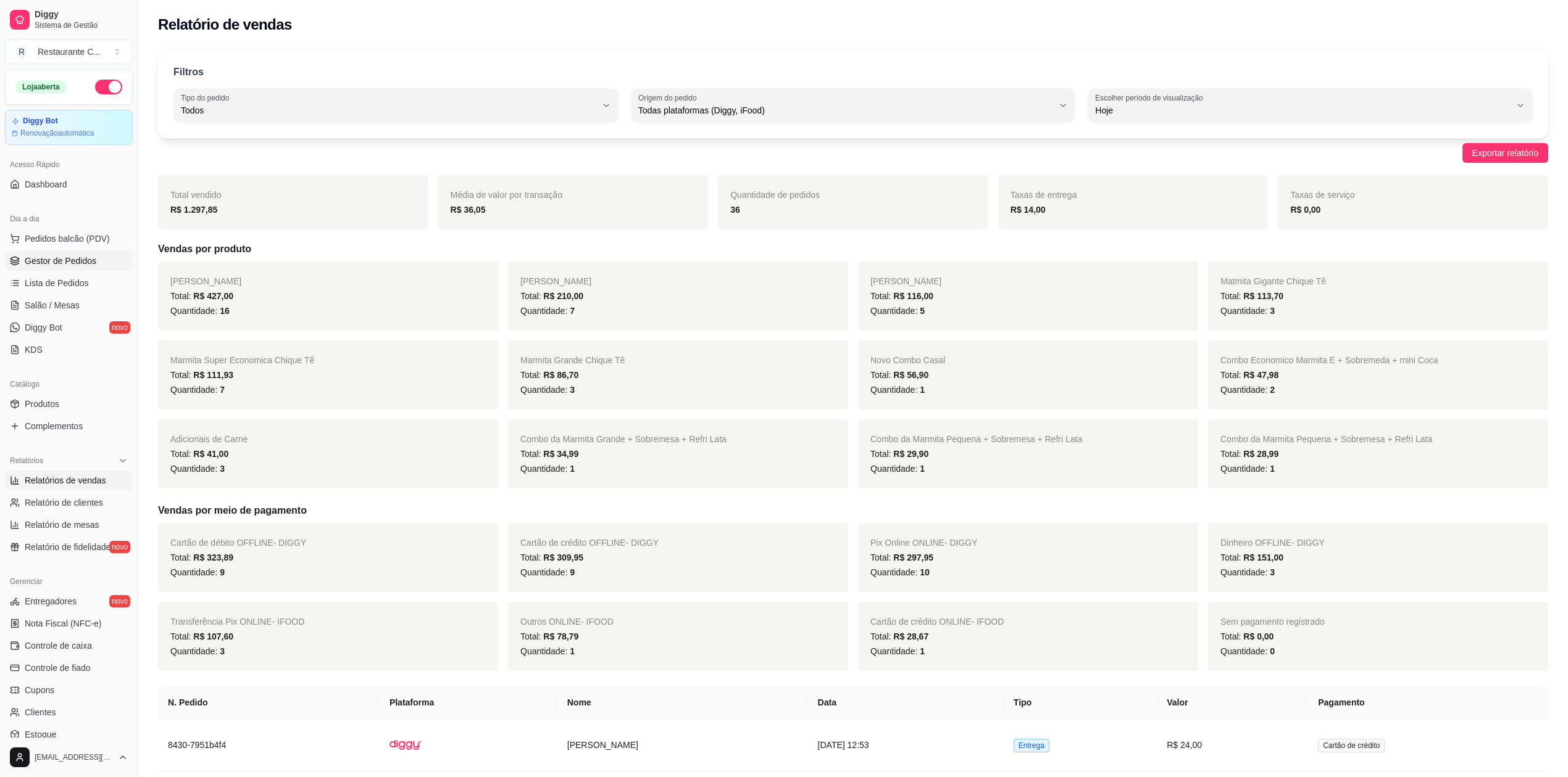
click at [36, 261] on span "Gestor de Pedidos" at bounding box center [60, 261] width 72 height 12
